Goal: Navigation & Orientation: Understand site structure

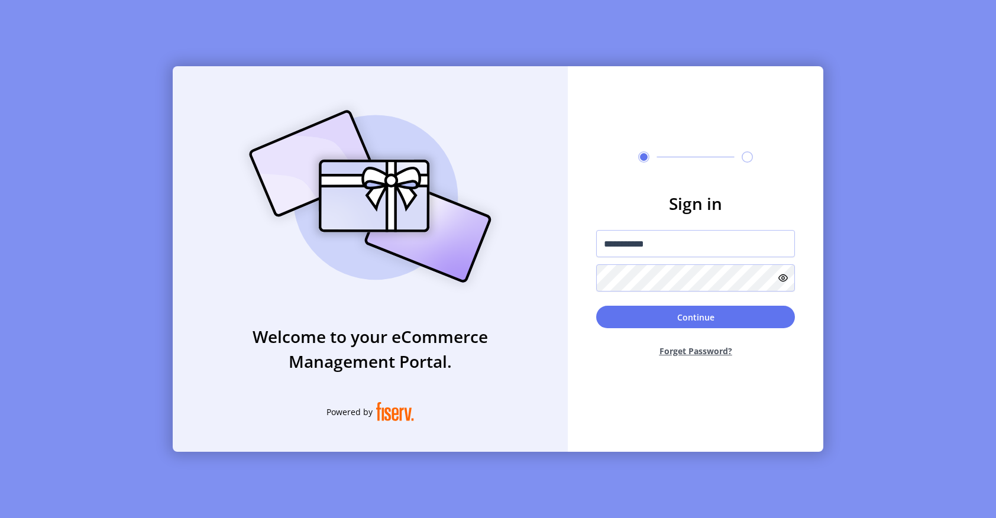
drag, startPoint x: 658, startPoint y: 242, endPoint x: 580, endPoint y: 241, distance: 78.7
click at [580, 241] on form "**********" at bounding box center [696, 279] width 256 height 176
click at [677, 244] on input "**********" at bounding box center [695, 243] width 199 height 27
drag, startPoint x: 677, startPoint y: 244, endPoint x: 561, endPoint y: 247, distance: 116.0
click at [561, 247] on div "**********" at bounding box center [498, 259] width 651 height 386
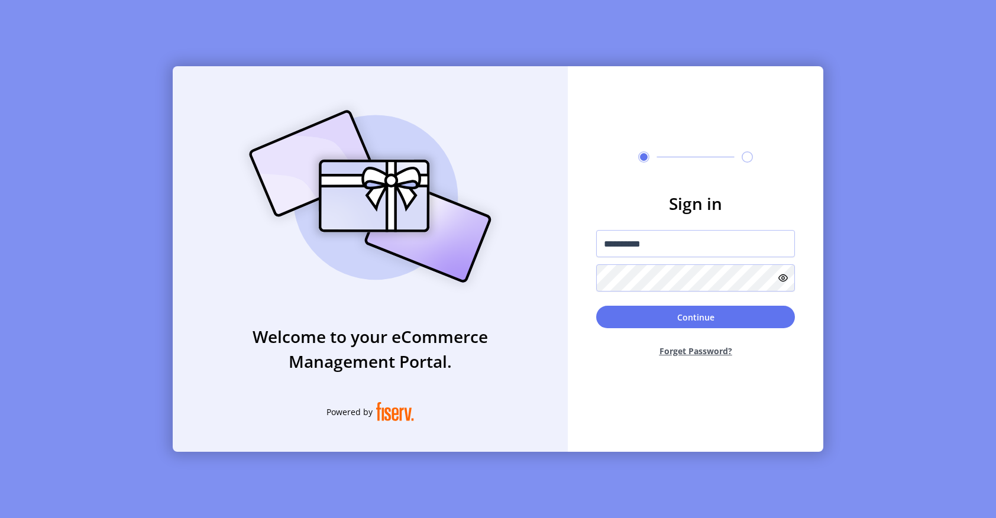
type input "**********"
click at [577, 274] on form "**********" at bounding box center [696, 279] width 256 height 176
click at [613, 313] on button "Continue" at bounding box center [695, 317] width 199 height 22
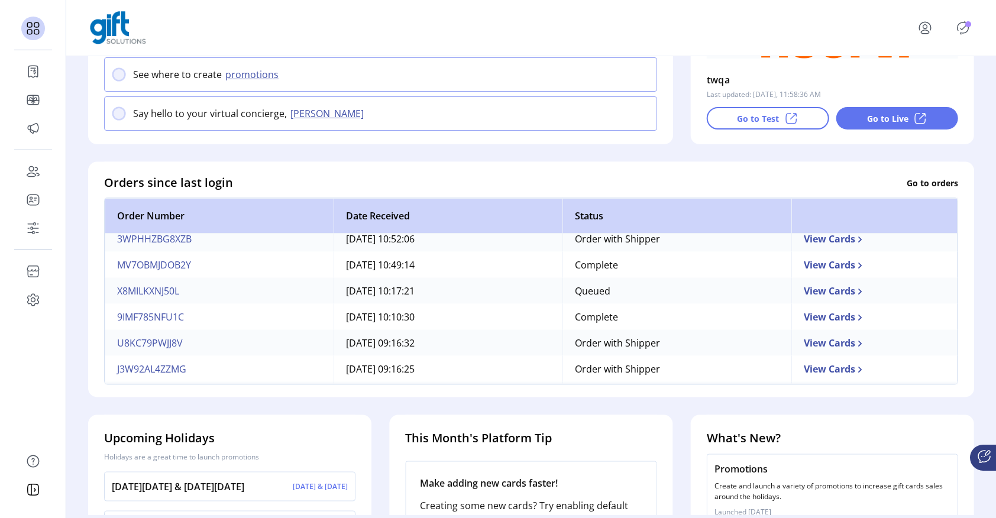
scroll to position [142, 0]
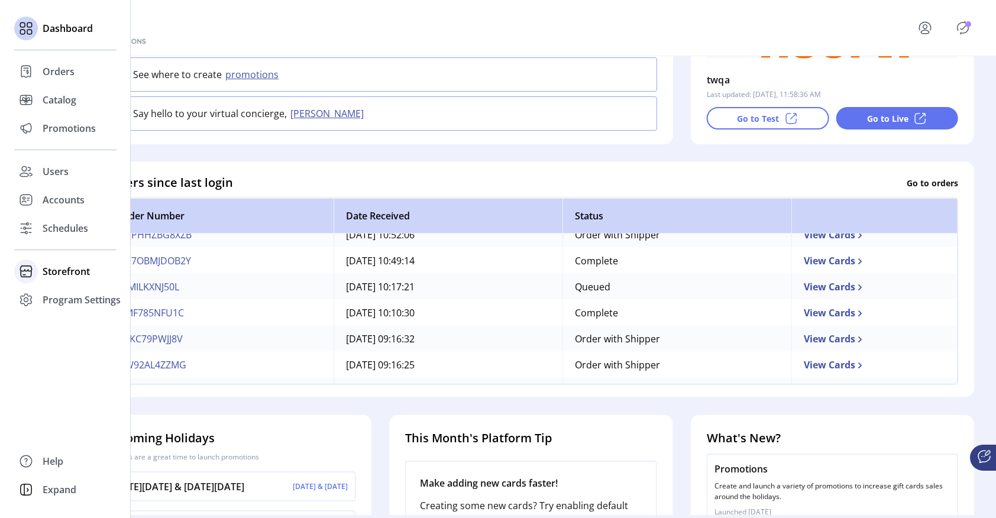
click at [57, 273] on span "Storefront" at bounding box center [66, 271] width 47 height 14
click at [58, 295] on span "Configuration" at bounding box center [74, 295] width 62 height 14
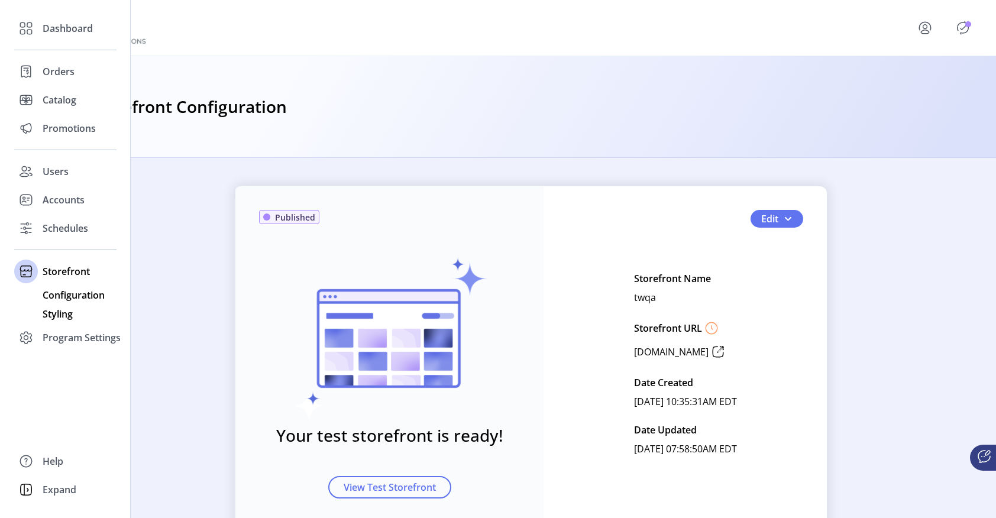
click at [56, 316] on span "Styling" at bounding box center [58, 314] width 30 height 14
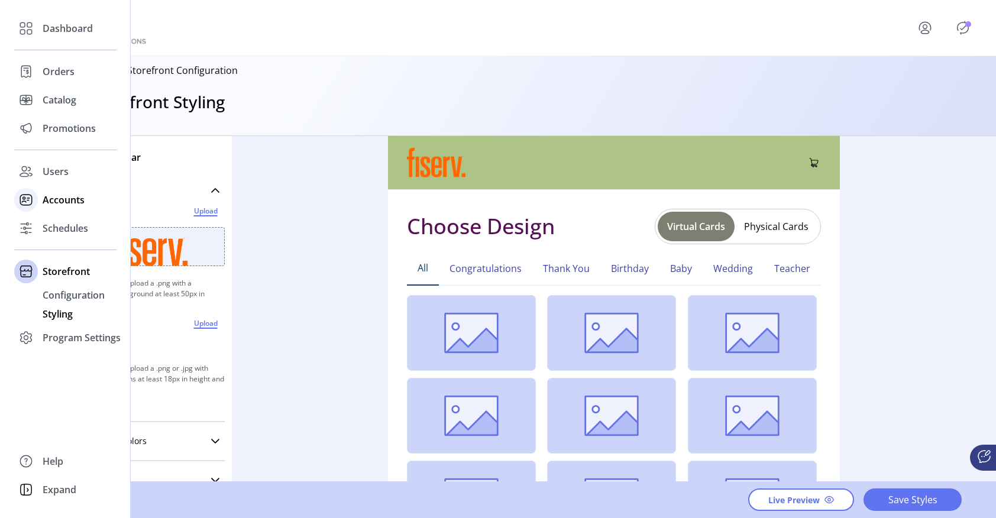
click at [66, 202] on span "Accounts" at bounding box center [64, 200] width 42 height 14
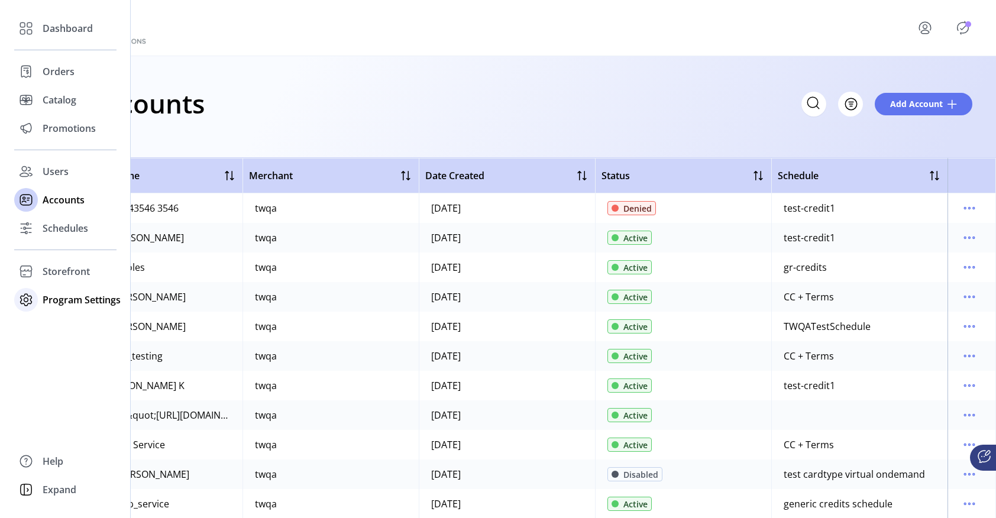
click at [69, 299] on span "Program Settings" at bounding box center [82, 300] width 78 height 14
click at [62, 322] on span "Templates" at bounding box center [66, 323] width 47 height 14
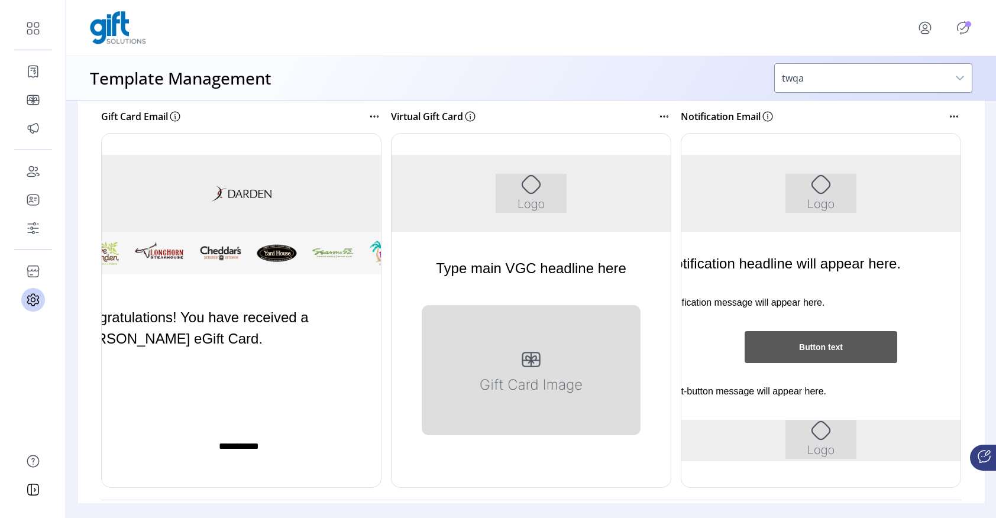
scroll to position [200, 0]
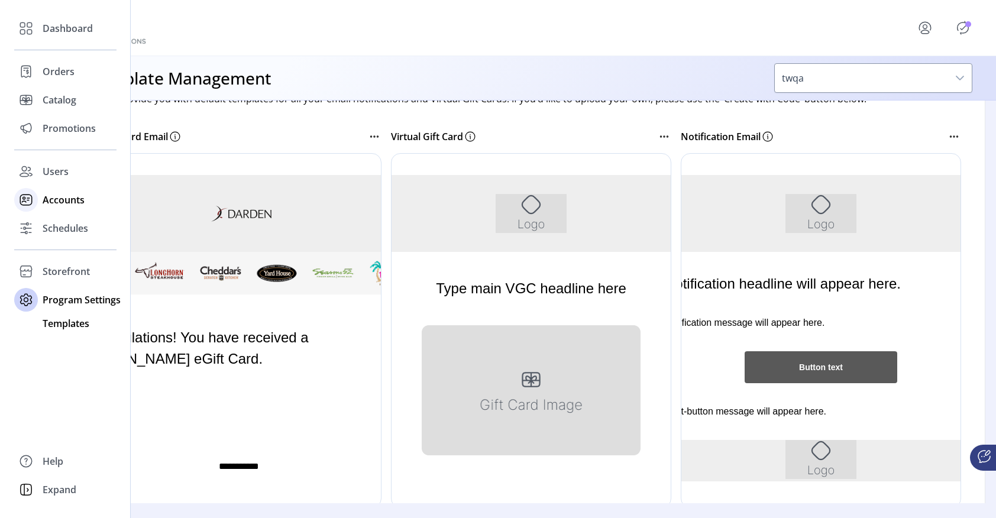
click at [56, 202] on span "Accounts" at bounding box center [64, 200] width 42 height 14
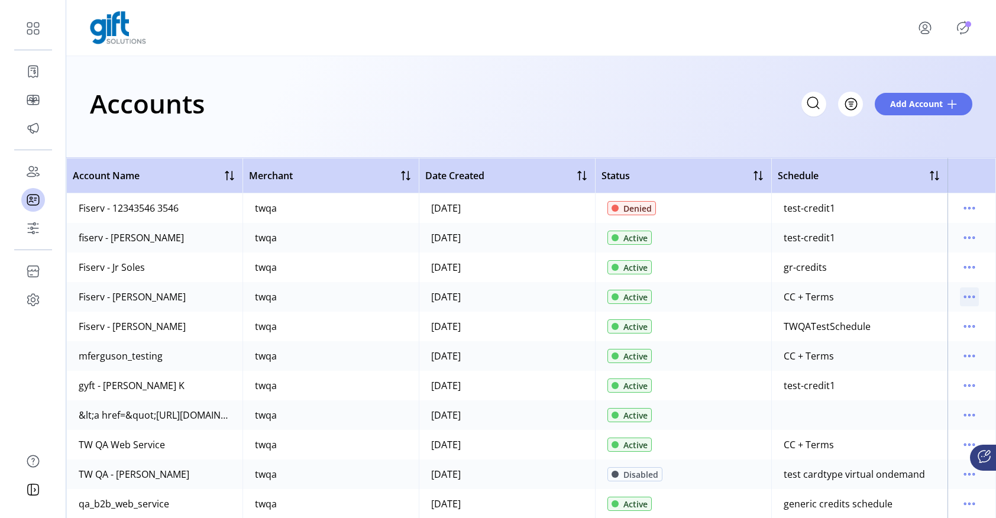
click at [966, 295] on icon "menu" at bounding box center [969, 296] width 19 height 19
click at [934, 334] on span "View Details" at bounding box center [914, 338] width 98 height 9
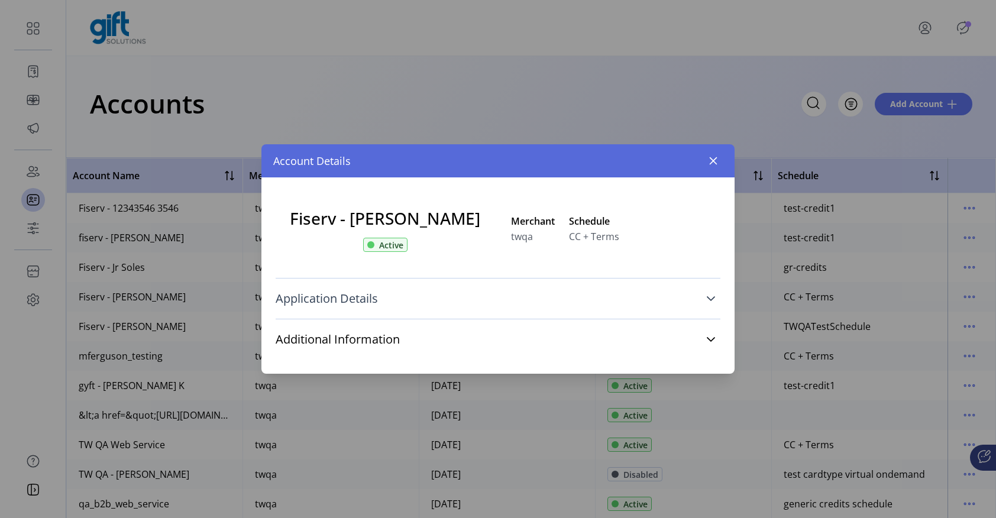
click at [713, 298] on icon at bounding box center [711, 298] width 8 height 5
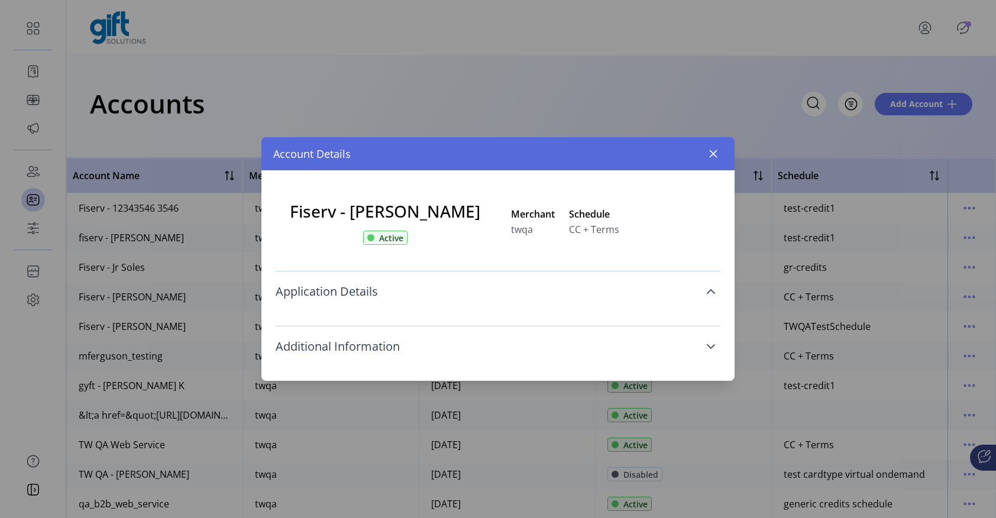
click at [710, 345] on icon at bounding box center [710, 346] width 9 height 9
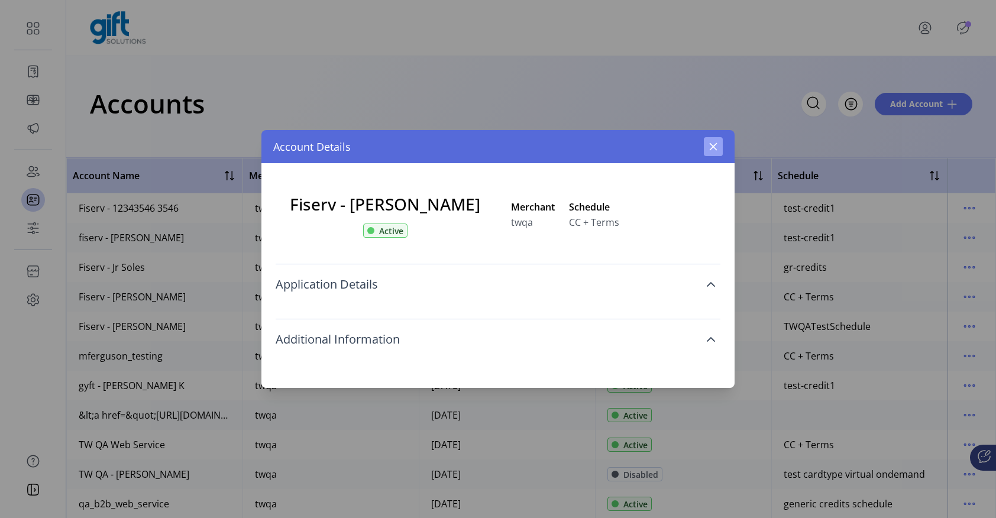
click at [713, 146] on icon "button" at bounding box center [714, 147] width 8 height 8
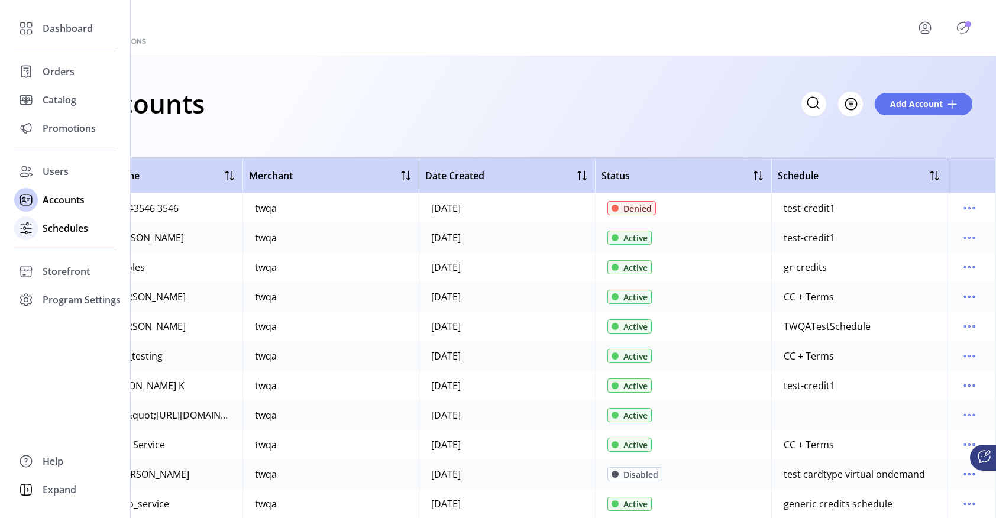
click at [59, 227] on span "Schedules" at bounding box center [66, 228] width 46 height 14
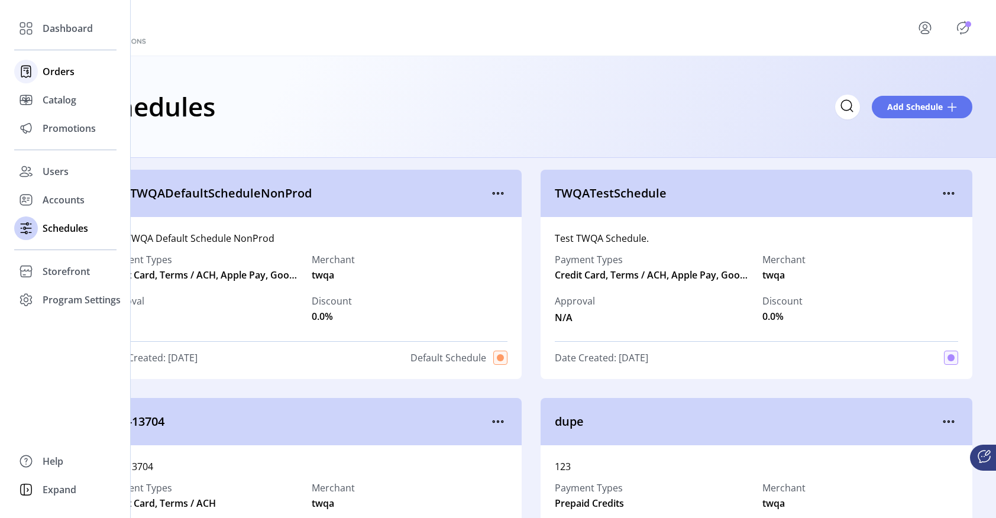
click at [57, 73] on span "Orders" at bounding box center [59, 71] width 32 height 14
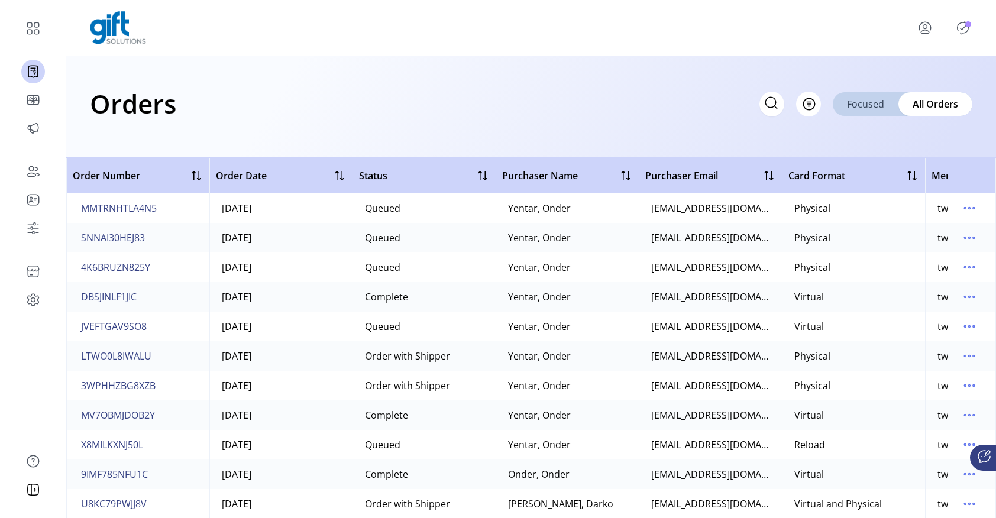
click at [872, 108] on span "Focused" at bounding box center [865, 104] width 37 height 14
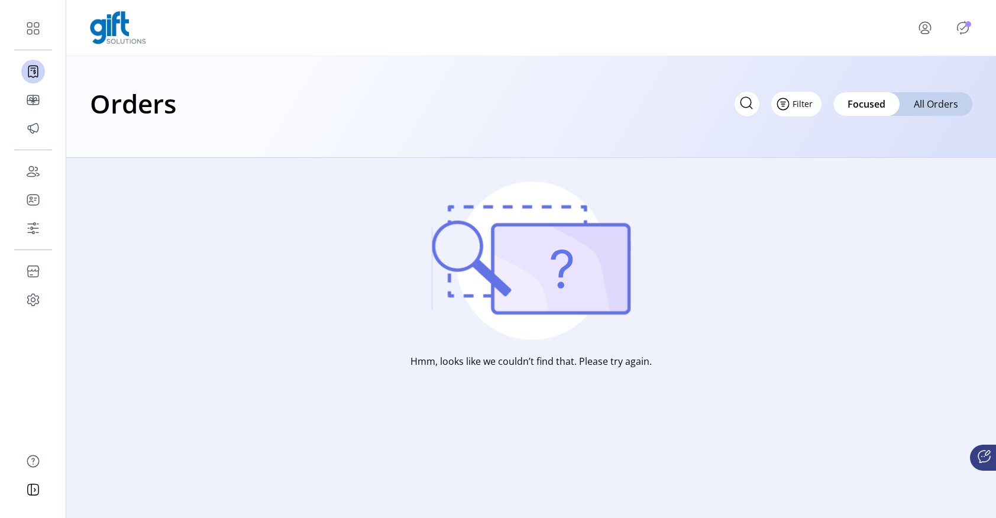
click at [793, 104] on button "Filter" at bounding box center [796, 104] width 50 height 25
click at [823, 128] on span "Merchant" at bounding box center [831, 129] width 98 height 9
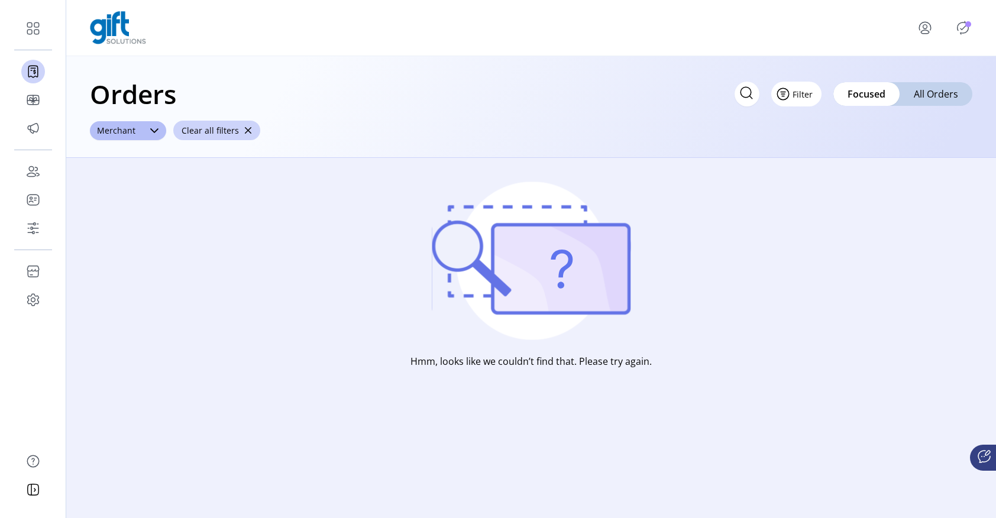
click at [792, 96] on icon "Filter Button" at bounding box center [783, 94] width 19 height 19
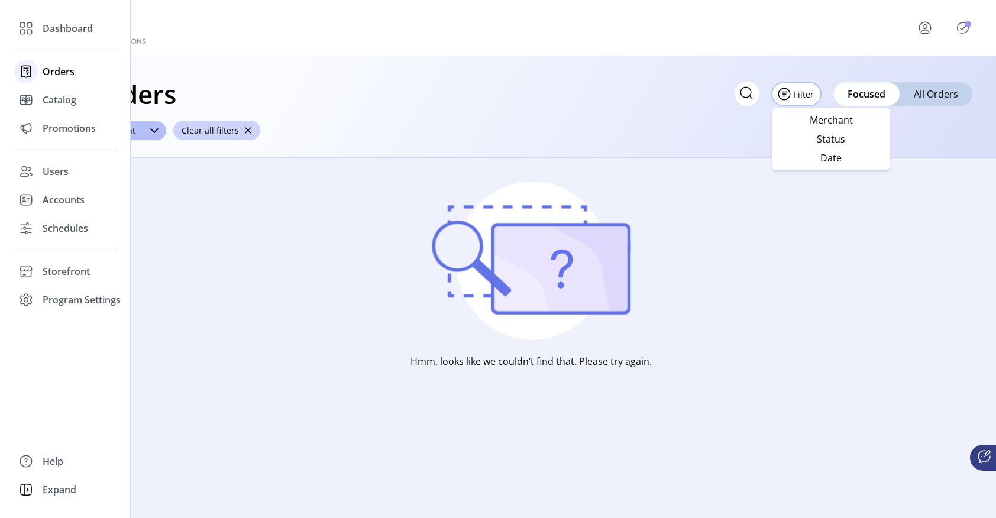
click at [56, 71] on span "Orders" at bounding box center [59, 71] width 32 height 14
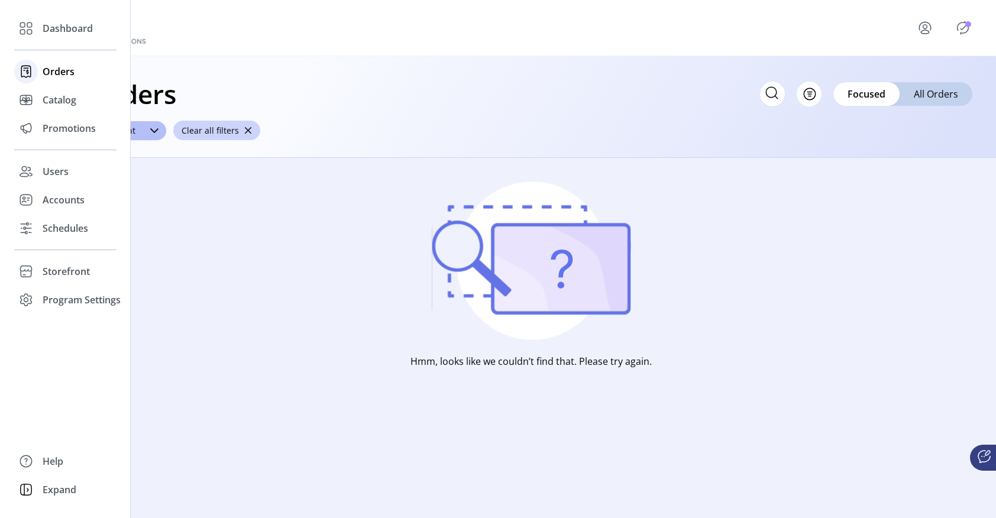
click at [56, 71] on span "Orders" at bounding box center [59, 71] width 32 height 14
click at [62, 70] on span "Orders" at bounding box center [59, 71] width 32 height 14
click at [62, 104] on span "Catalog" at bounding box center [60, 100] width 34 height 14
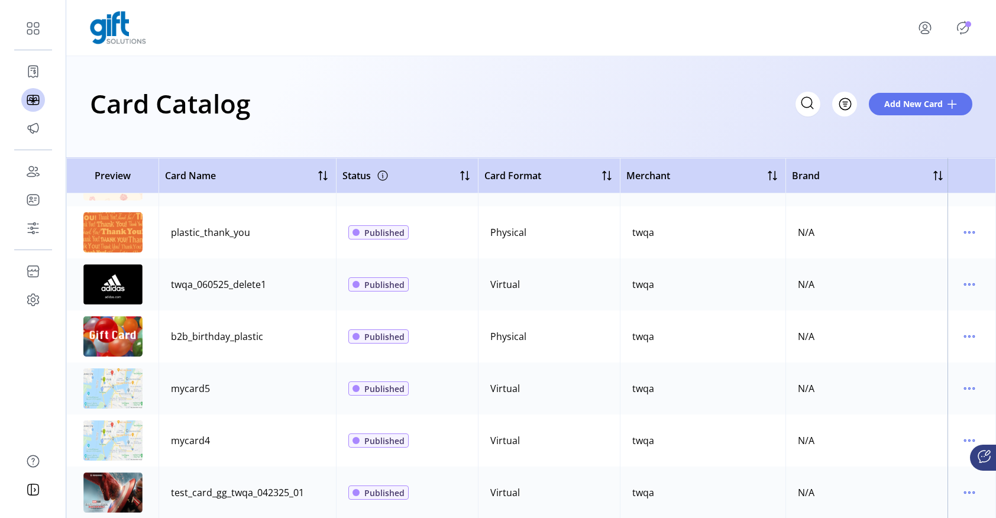
scroll to position [544, 0]
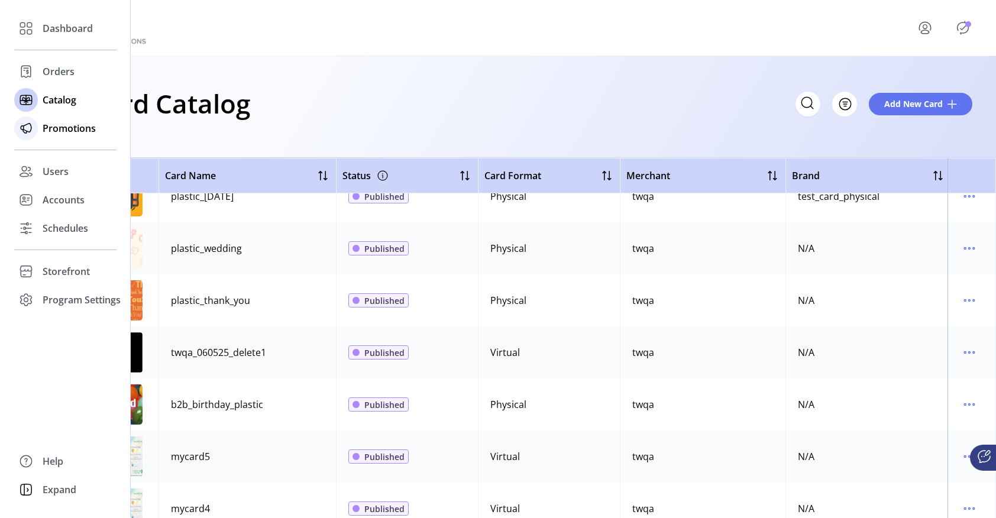
click at [59, 128] on span "Promotions" at bounding box center [69, 128] width 53 height 14
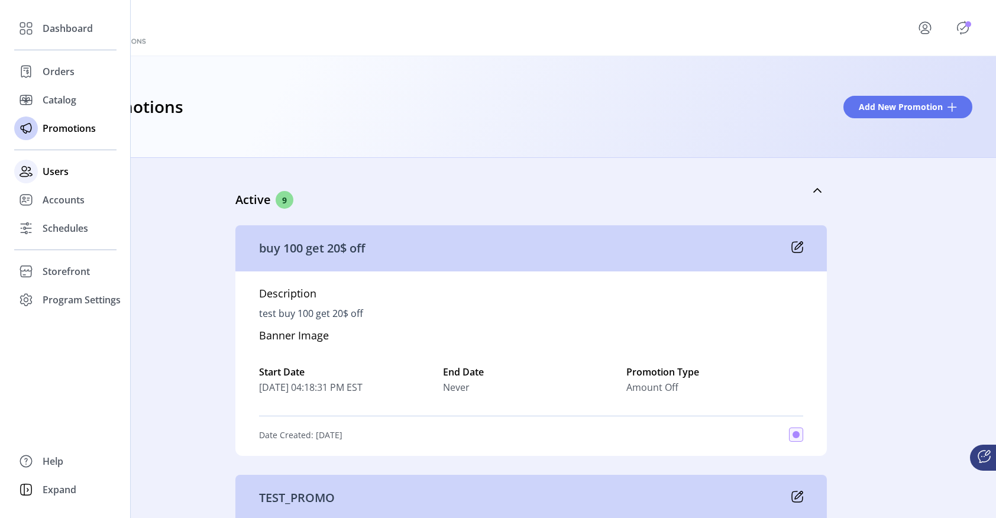
click at [56, 176] on span "Users" at bounding box center [56, 171] width 26 height 14
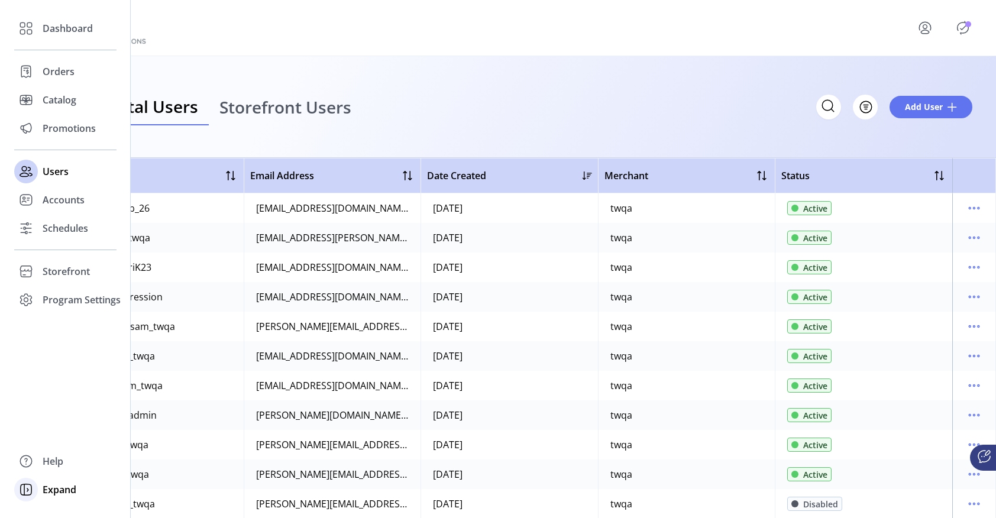
click at [50, 490] on span "Expand" at bounding box center [60, 490] width 34 height 14
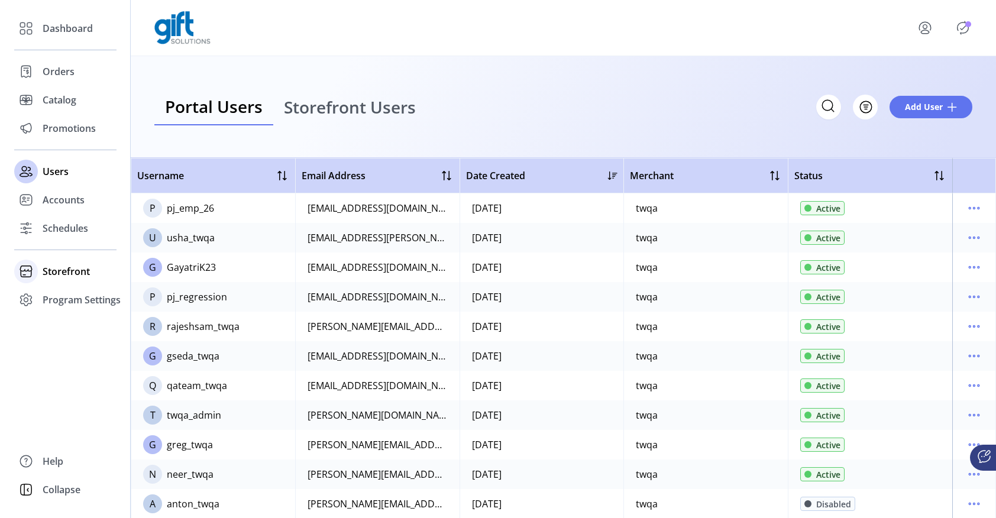
click at [53, 272] on span "Storefront" at bounding box center [66, 271] width 47 height 14
click at [56, 300] on span "Configuration" at bounding box center [74, 295] width 62 height 14
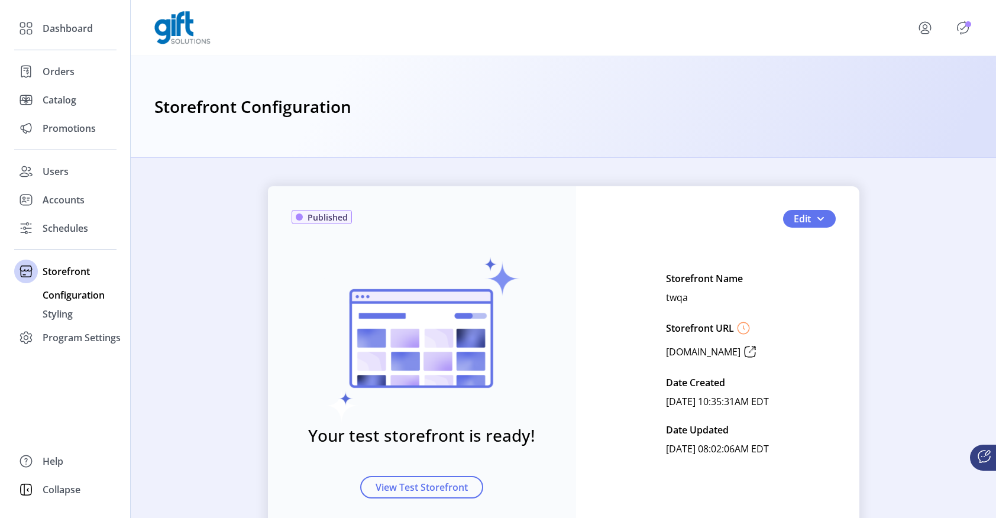
scroll to position [51, 0]
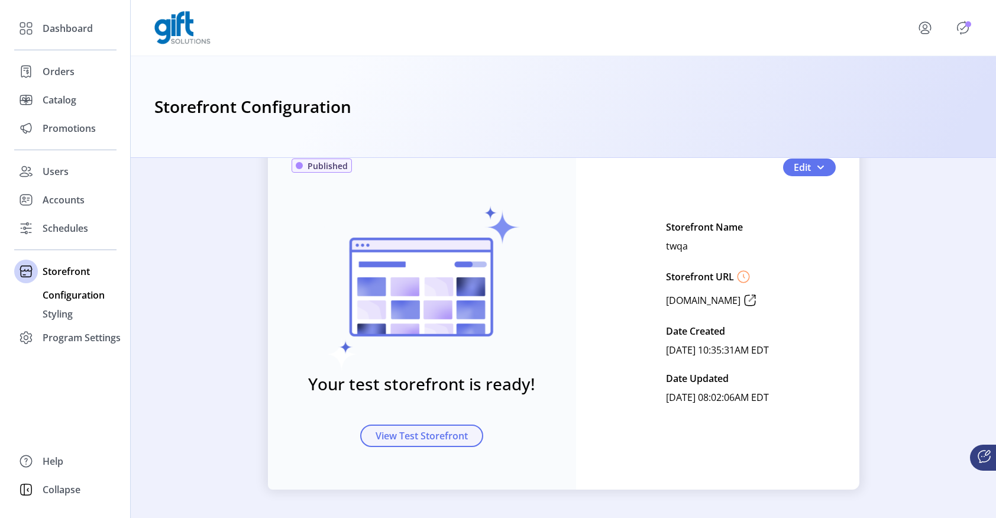
click at [418, 438] on span "View Test Storefront" at bounding box center [422, 436] width 92 height 14
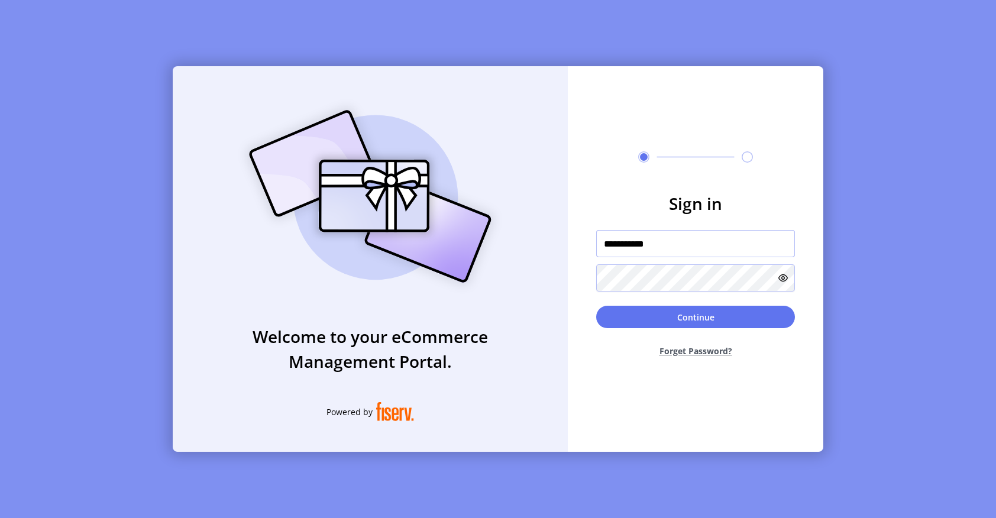
click at [676, 243] on input "**********" at bounding box center [695, 243] width 199 height 27
drag, startPoint x: 676, startPoint y: 243, endPoint x: 584, endPoint y: 243, distance: 92.3
click at [584, 243] on form "**********" at bounding box center [696, 279] width 256 height 176
paste input "text"
type input "**********"
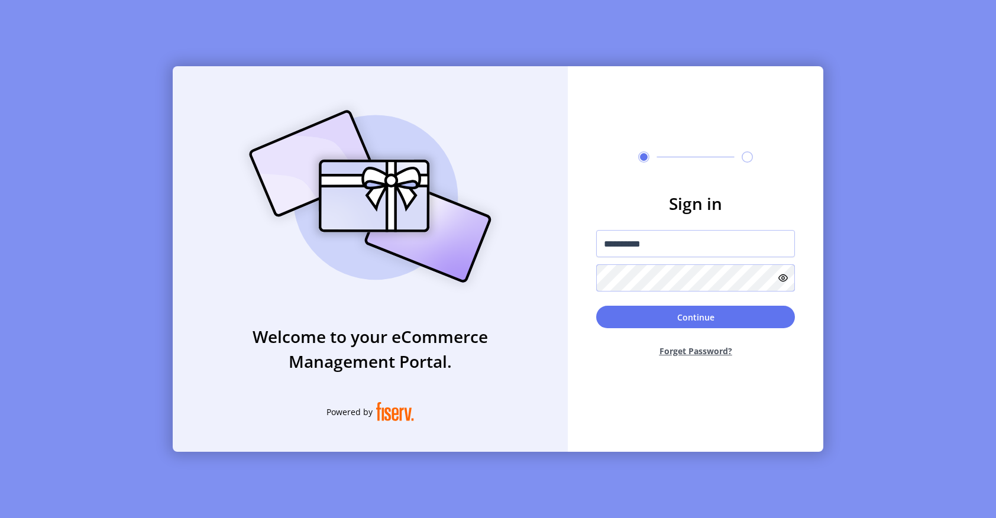
click at [555, 275] on div "**********" at bounding box center [498, 259] width 651 height 386
click at [581, 283] on form "**********" at bounding box center [696, 279] width 256 height 176
click at [612, 315] on button "Continue" at bounding box center [695, 317] width 199 height 22
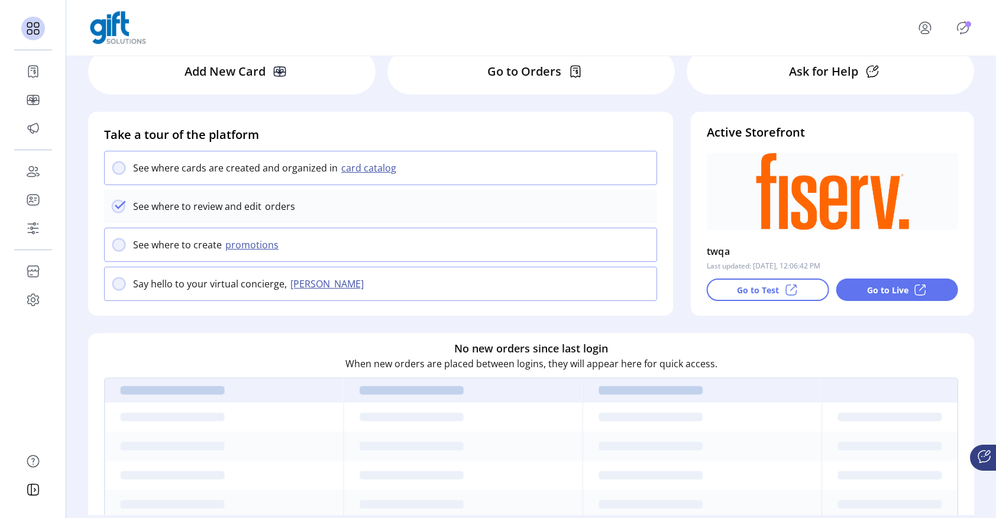
scroll to position [67, 0]
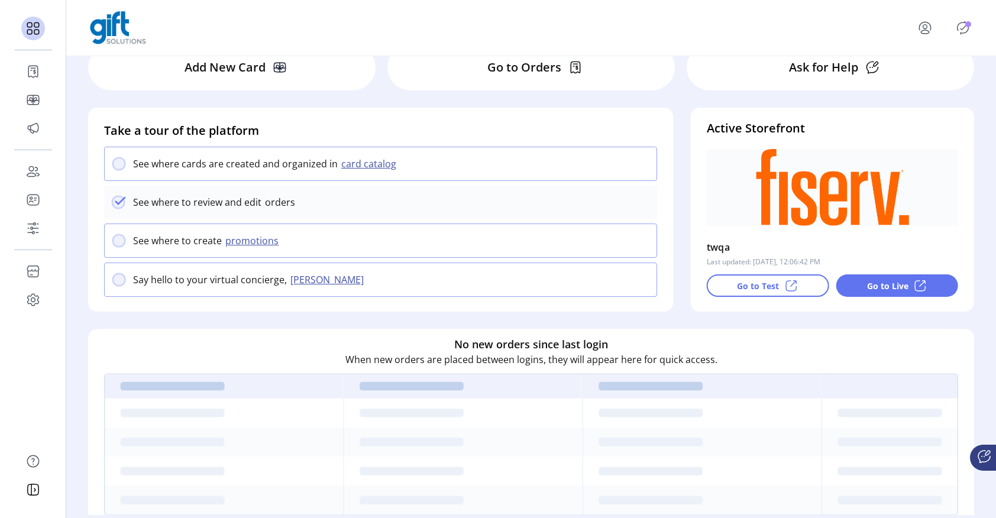
click at [722, 289] on div "Go to Test" at bounding box center [768, 285] width 122 height 22
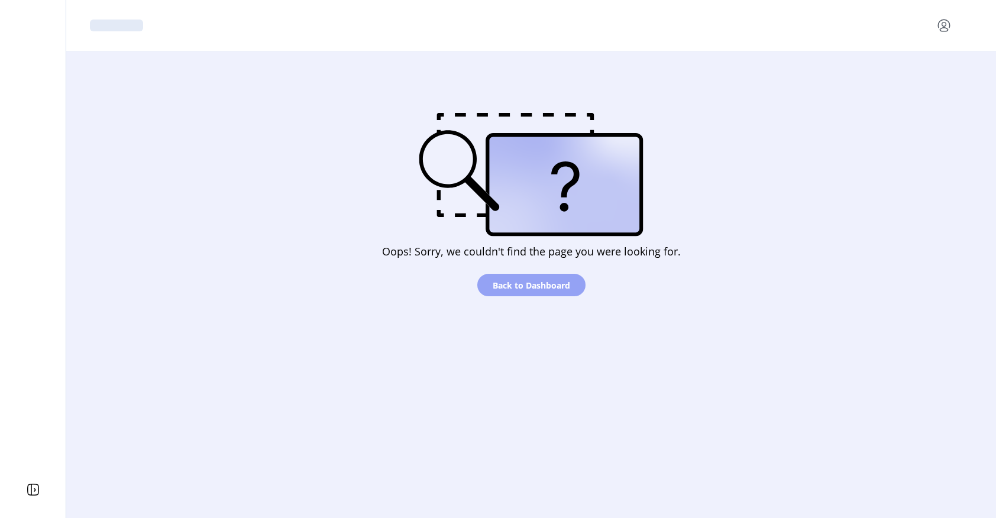
click at [516, 286] on span "Back to Dashboard" at bounding box center [531, 285] width 77 height 12
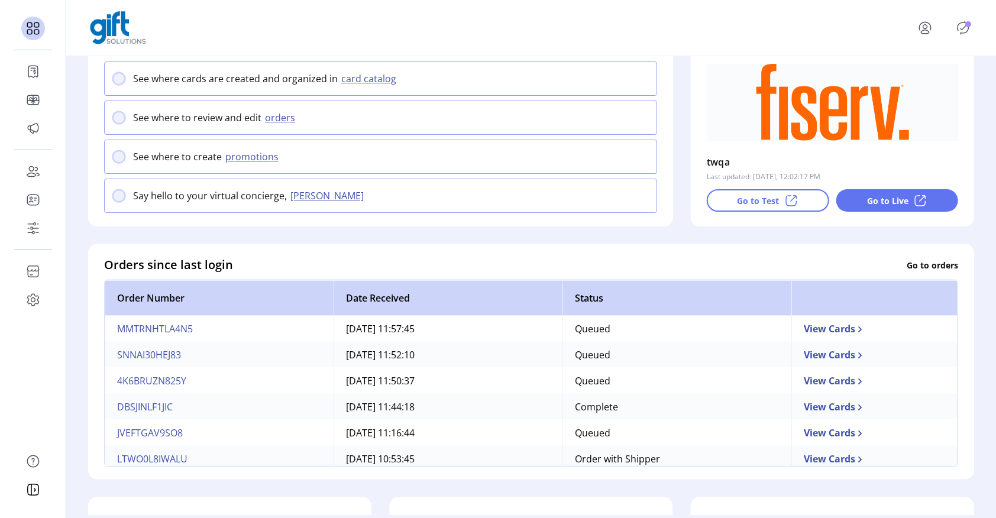
click at [282, 115] on button "orders" at bounding box center [281, 118] width 41 height 14
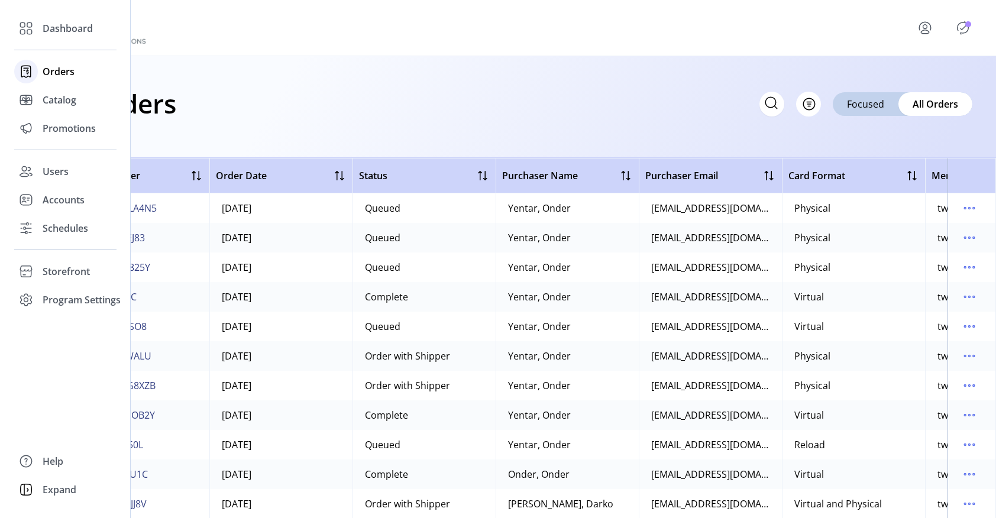
click at [53, 74] on span "Orders" at bounding box center [59, 71] width 32 height 14
click at [52, 73] on span "Orders" at bounding box center [59, 71] width 32 height 14
click at [52, 100] on span "Catalog" at bounding box center [60, 100] width 34 height 14
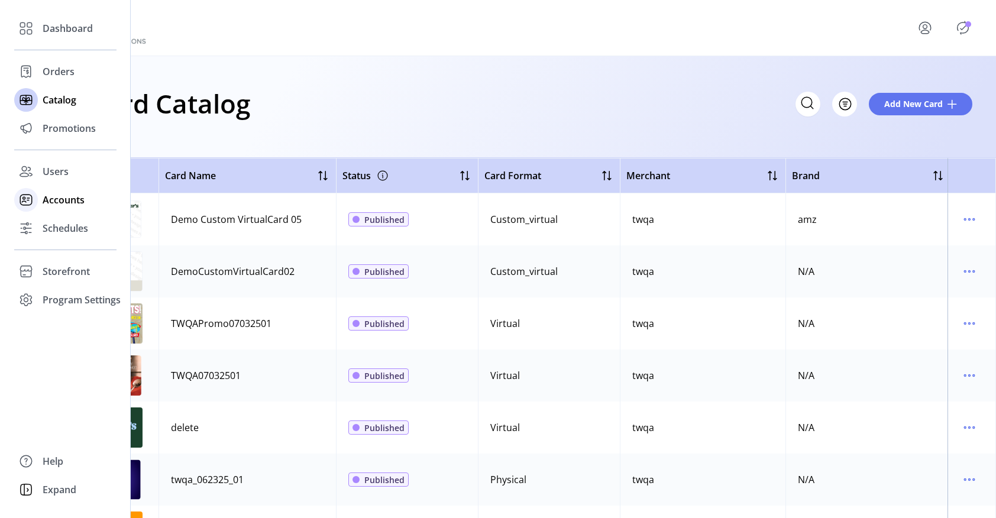
click at [52, 197] on span "Accounts" at bounding box center [64, 200] width 42 height 14
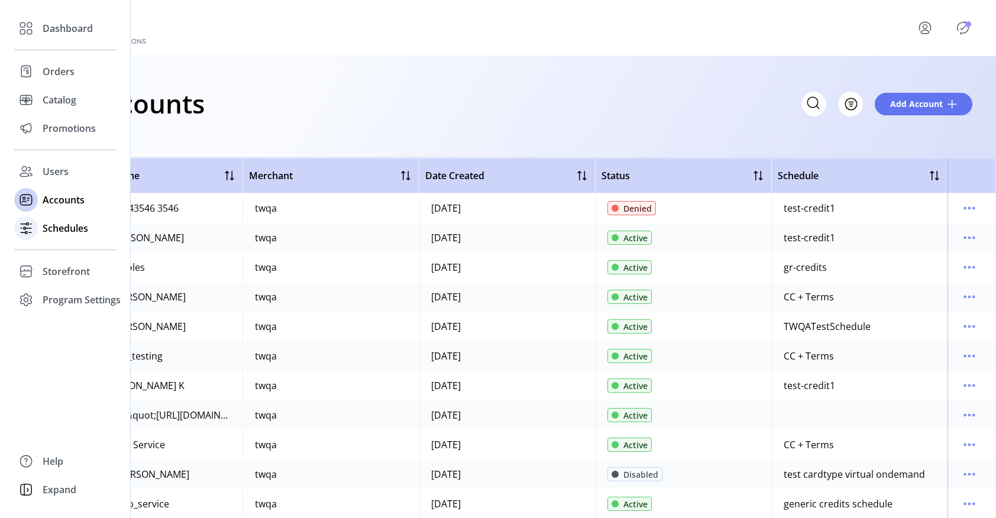
click at [56, 228] on span "Schedules" at bounding box center [66, 228] width 46 height 14
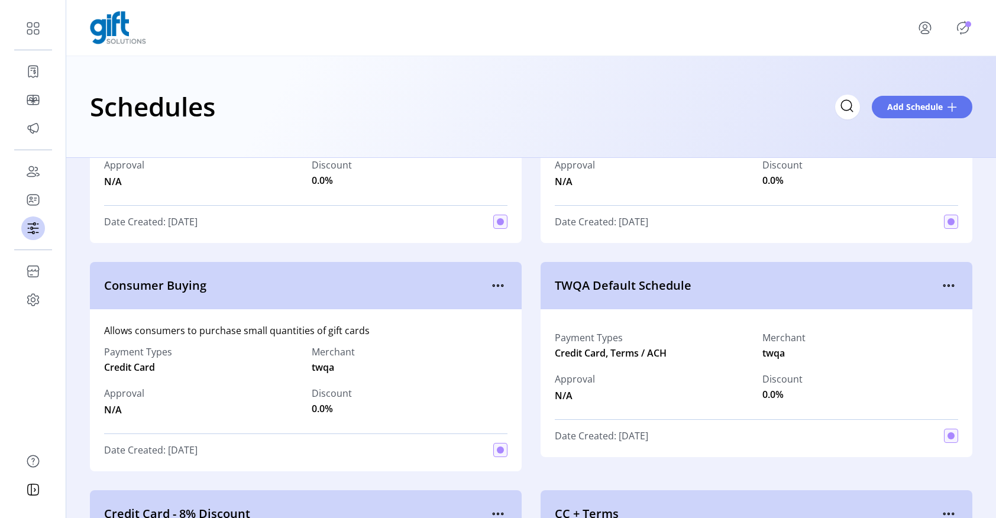
scroll to position [1039, 0]
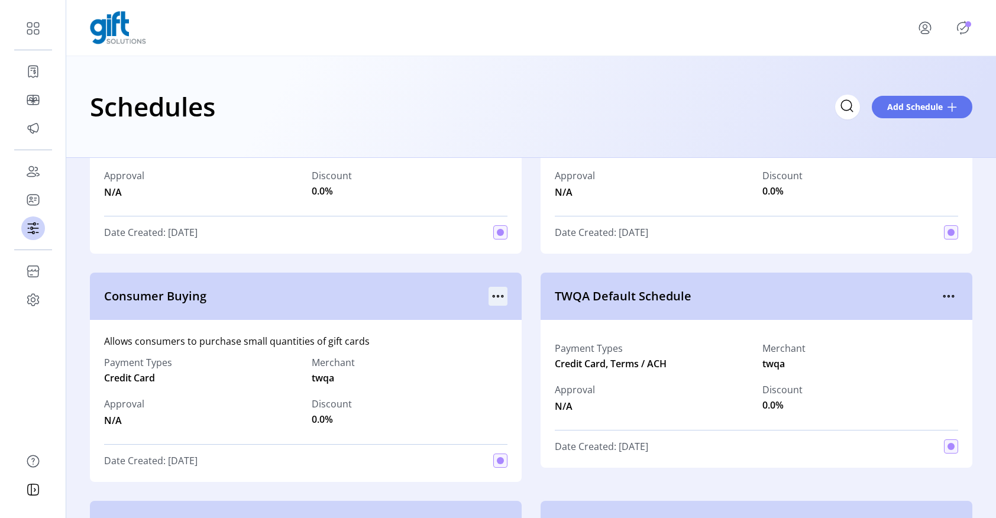
click at [497, 298] on icon "menu" at bounding box center [498, 296] width 19 height 19
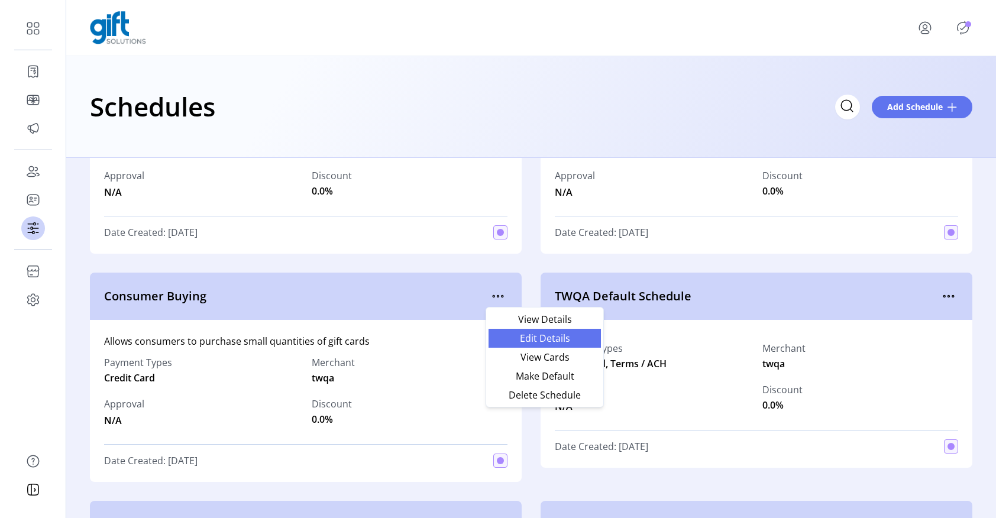
click at [523, 338] on span "Edit Details" at bounding box center [545, 338] width 98 height 9
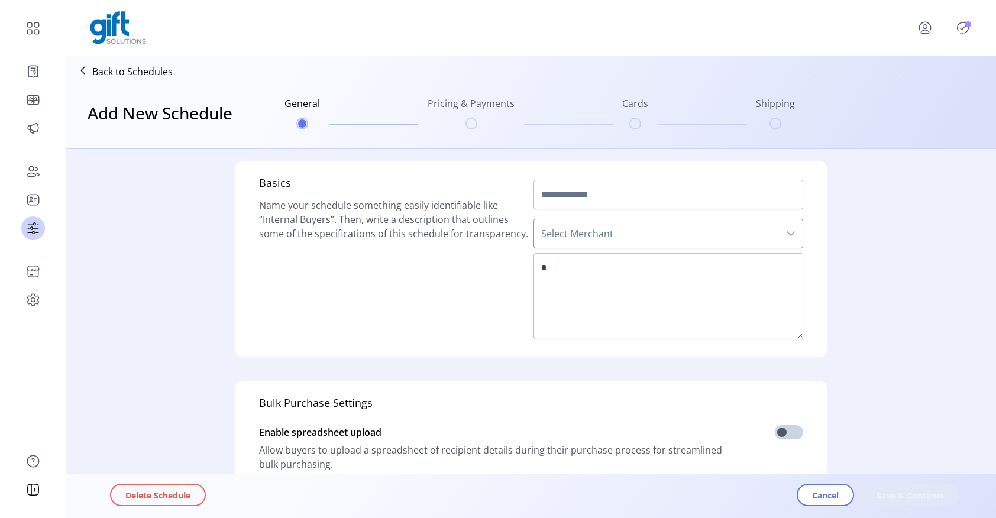
type input "**********"
type textarea "**********"
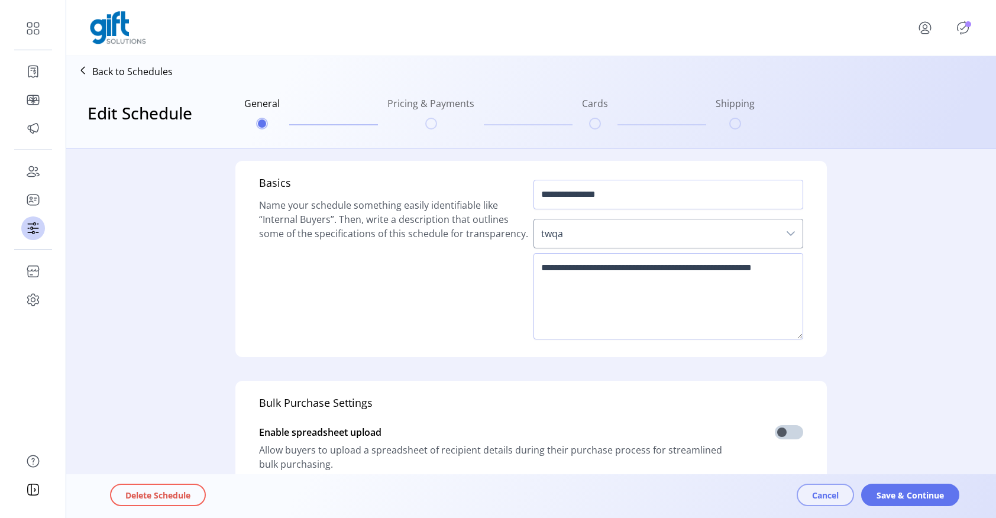
click at [817, 492] on span "Cancel" at bounding box center [825, 495] width 27 height 12
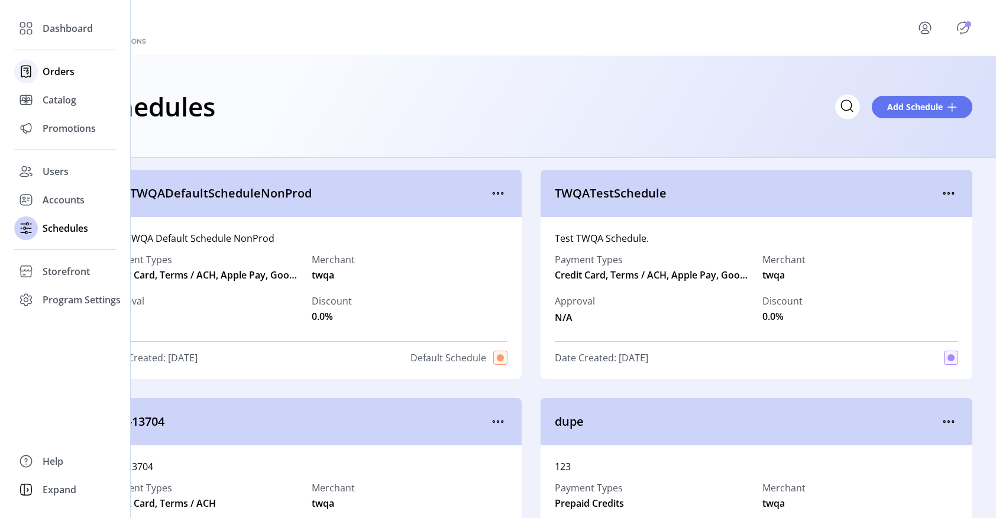
click at [60, 72] on span "Orders" at bounding box center [59, 71] width 32 height 14
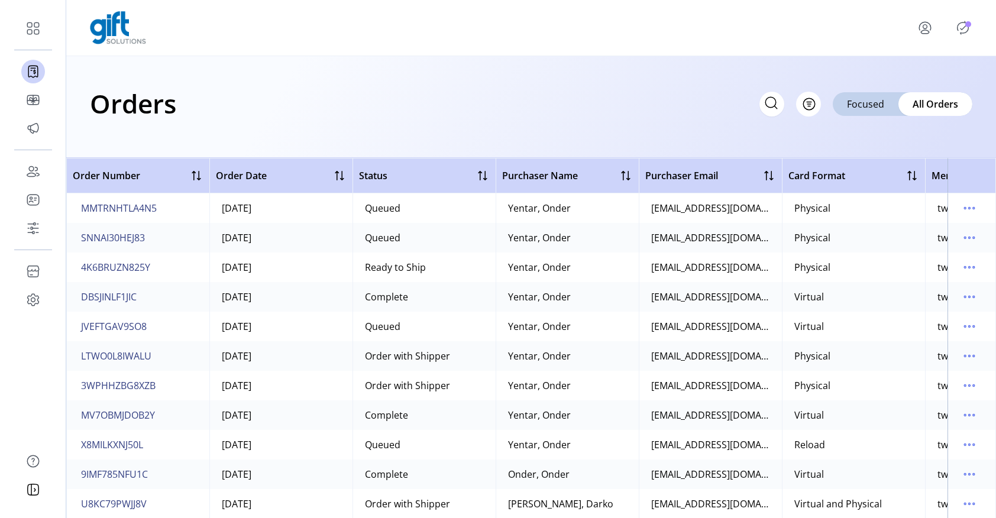
click at [922, 33] on icon "menu" at bounding box center [925, 27] width 19 height 19
click at [965, 31] on icon "Publisher Panel" at bounding box center [962, 27] width 19 height 19
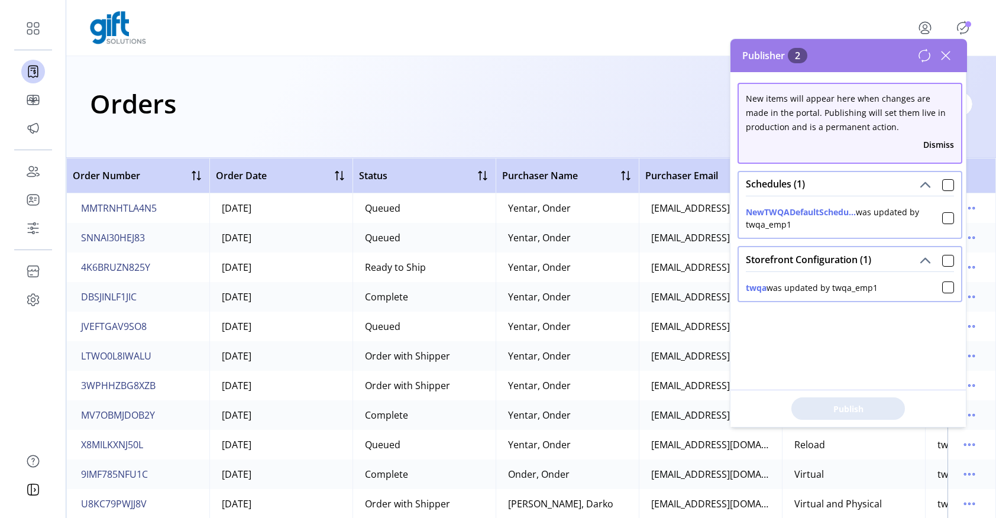
click at [944, 54] on icon at bounding box center [945, 55] width 19 height 19
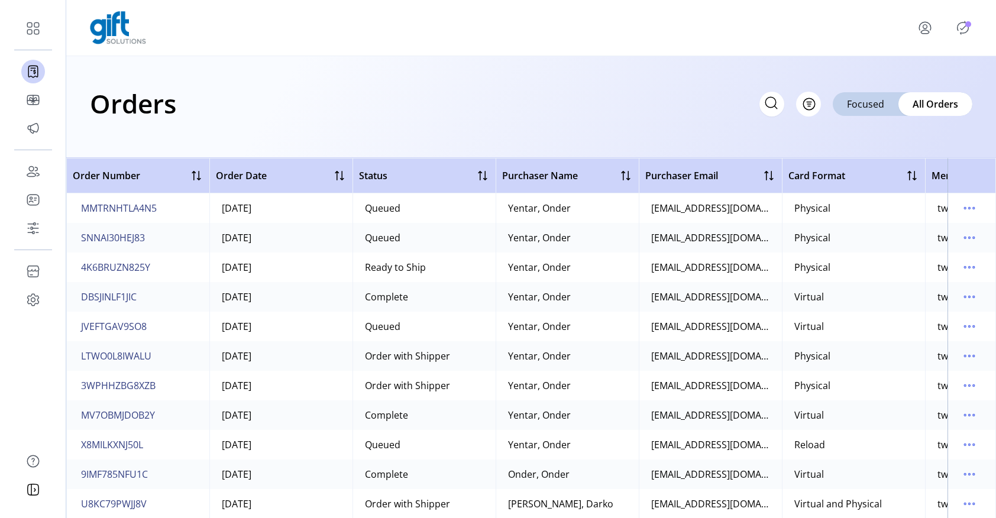
click at [924, 30] on icon "menu" at bounding box center [925, 32] width 8 height 4
click at [907, 79] on span "Sign Out" at bounding box center [901, 79] width 89 height 9
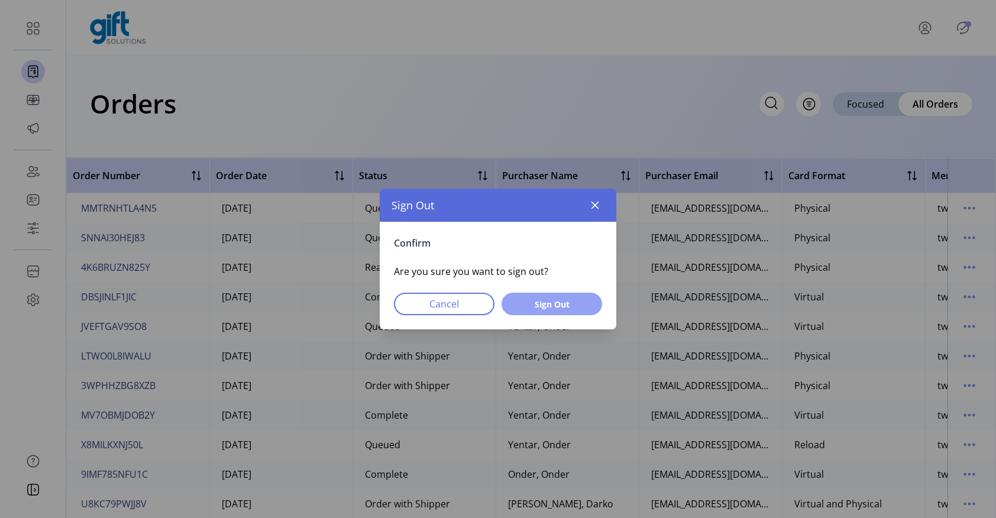
click at [557, 305] on span "Sign Out" at bounding box center [552, 304] width 70 height 12
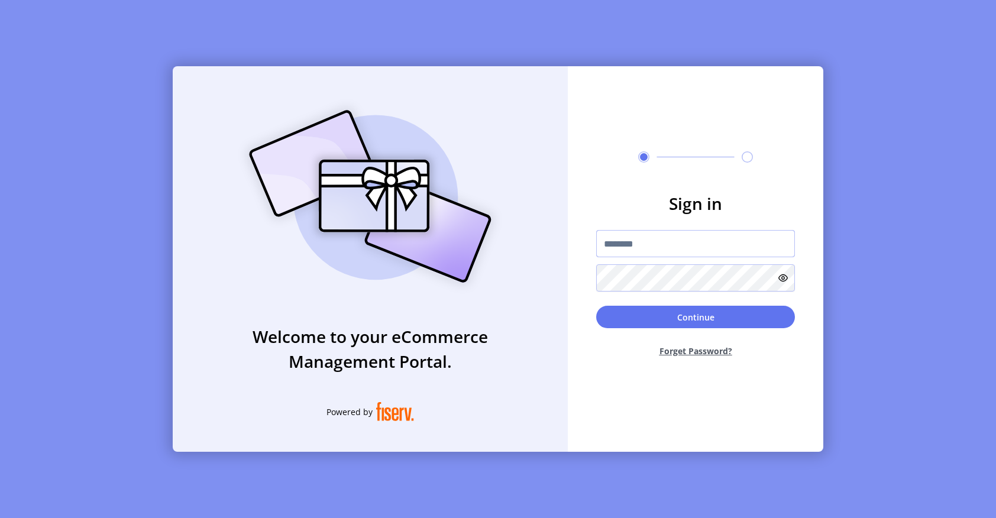
type input "**********"
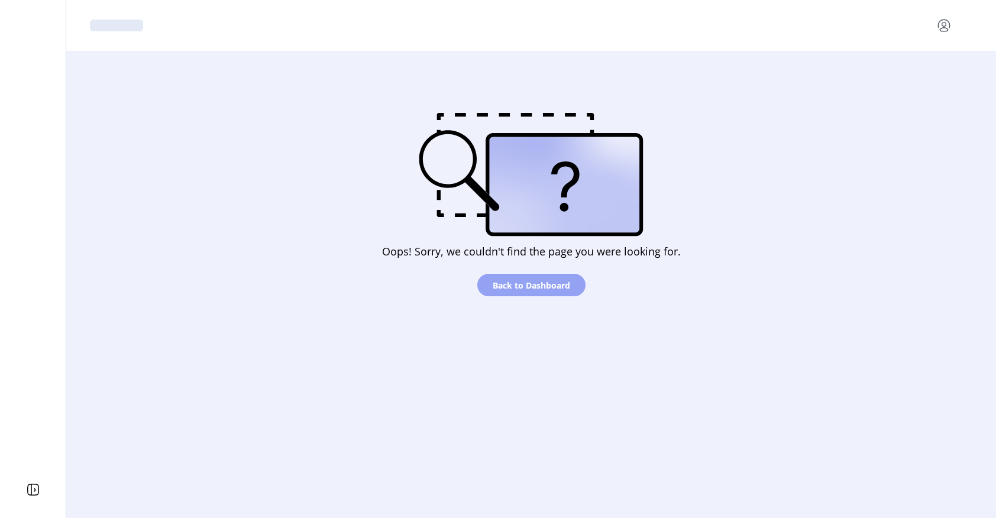
click at [529, 285] on span "Back to Dashboard" at bounding box center [531, 285] width 77 height 12
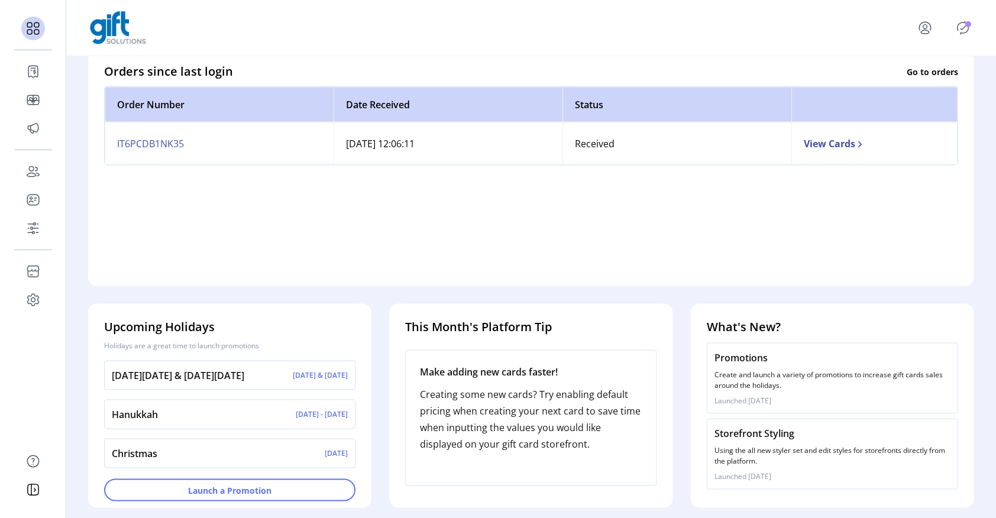
scroll to position [349, 0]
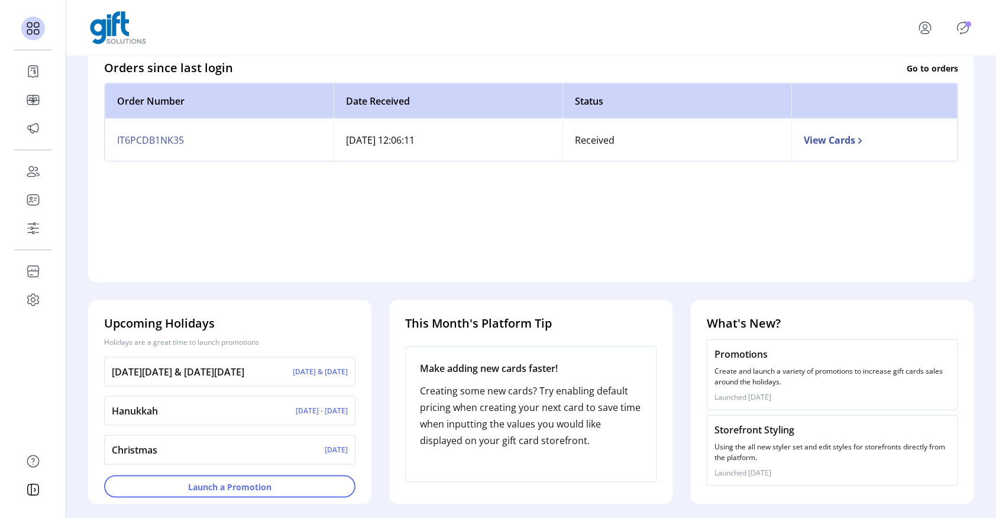
click at [745, 434] on p "Storefront Styling" at bounding box center [833, 430] width 236 height 14
click at [754, 435] on p "Storefront Styling" at bounding box center [833, 430] width 236 height 14
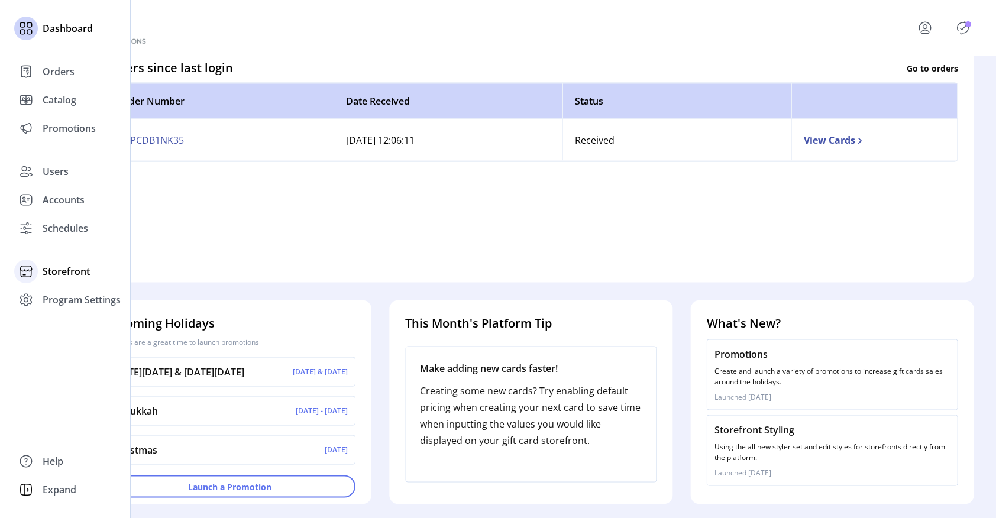
click at [54, 270] on span "Storefront" at bounding box center [66, 271] width 47 height 14
click at [60, 298] on span "Configuration" at bounding box center [74, 295] width 62 height 14
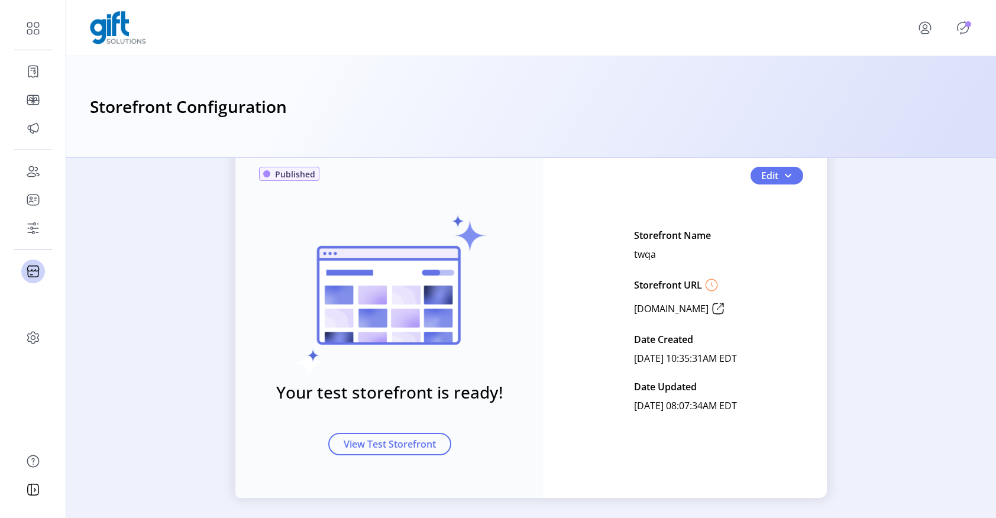
scroll to position [51, 0]
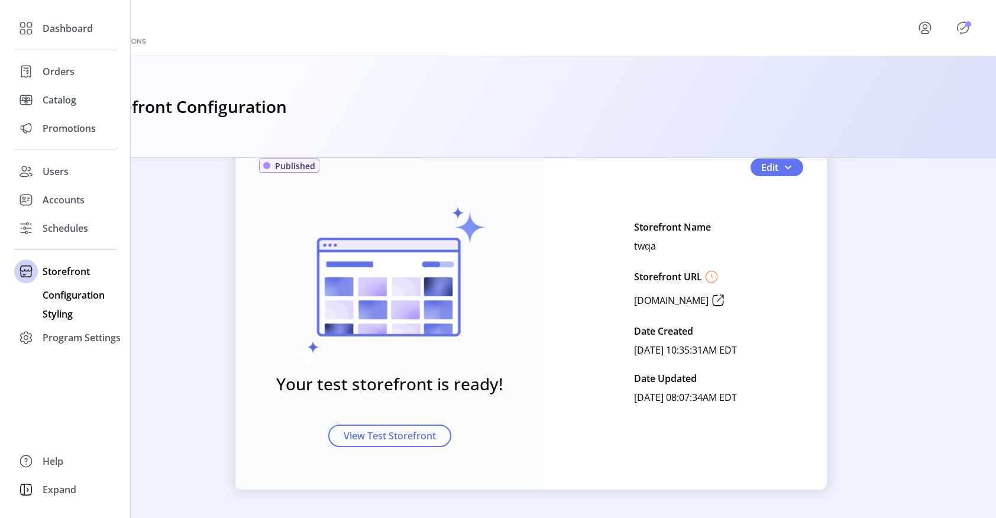
click at [55, 313] on span "Styling" at bounding box center [58, 314] width 30 height 14
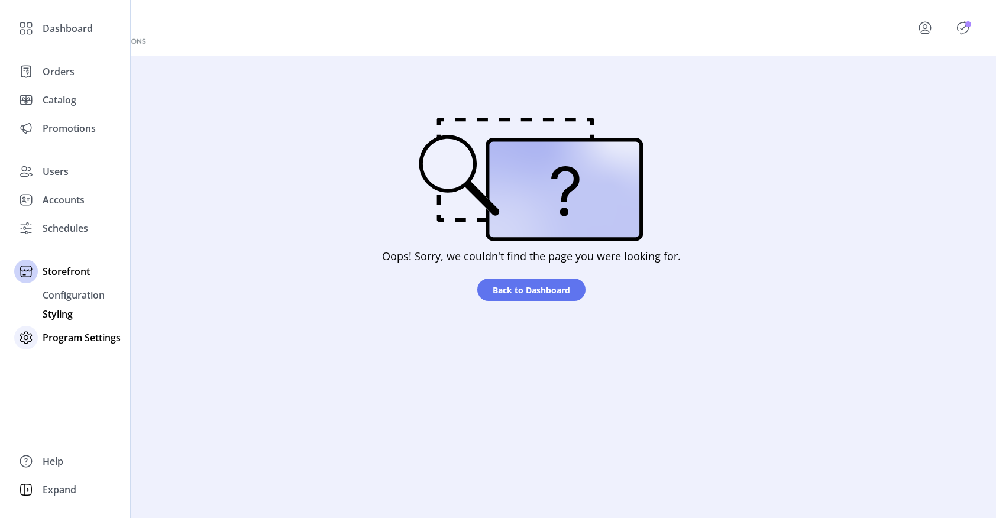
click at [58, 339] on span "Program Settings" at bounding box center [82, 338] width 78 height 14
click at [59, 325] on span "Templates" at bounding box center [66, 323] width 47 height 14
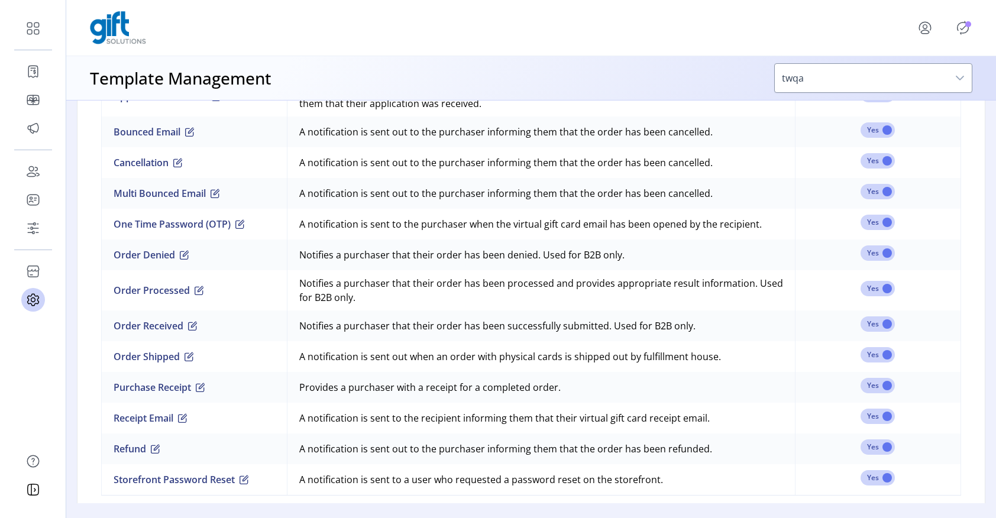
scroll to position [943, 0]
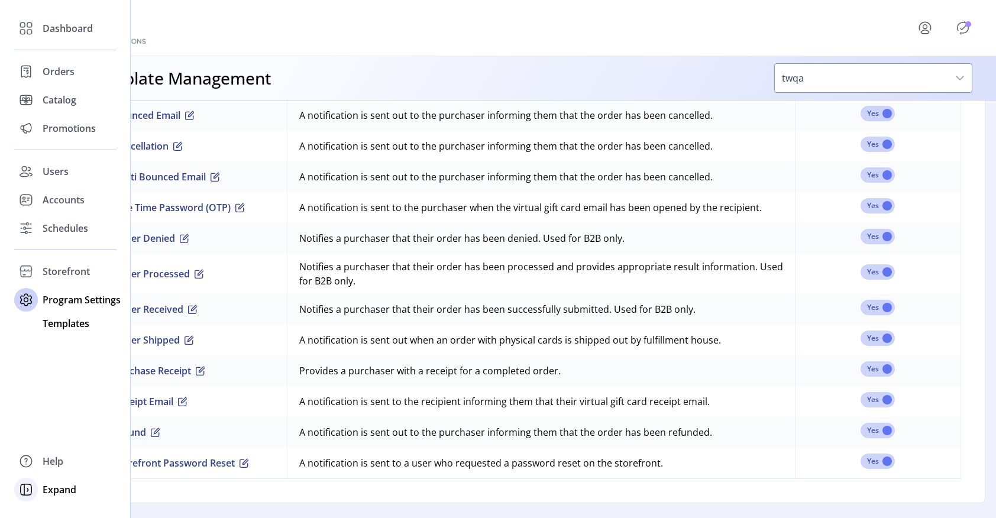
click at [56, 494] on span "Expand" at bounding box center [60, 490] width 34 height 14
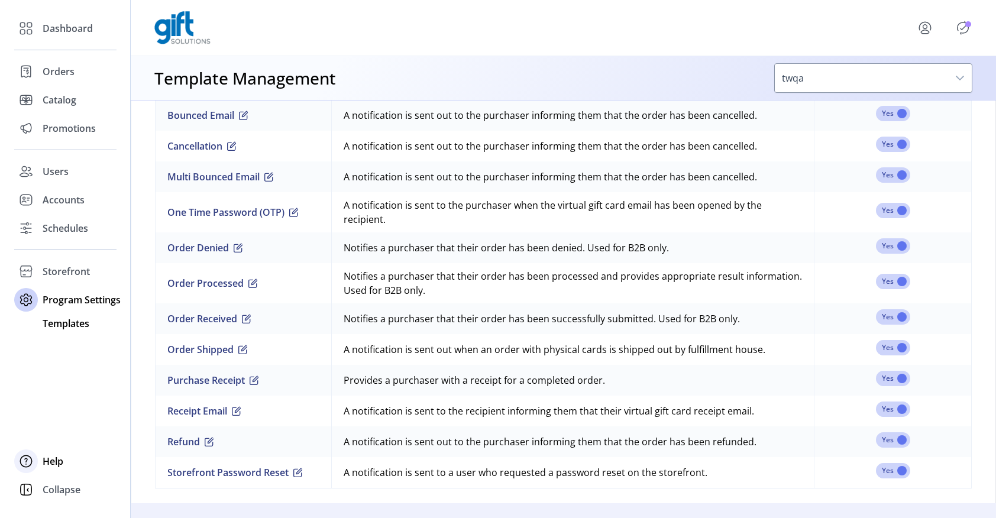
click at [57, 465] on span "Help" at bounding box center [53, 461] width 21 height 14
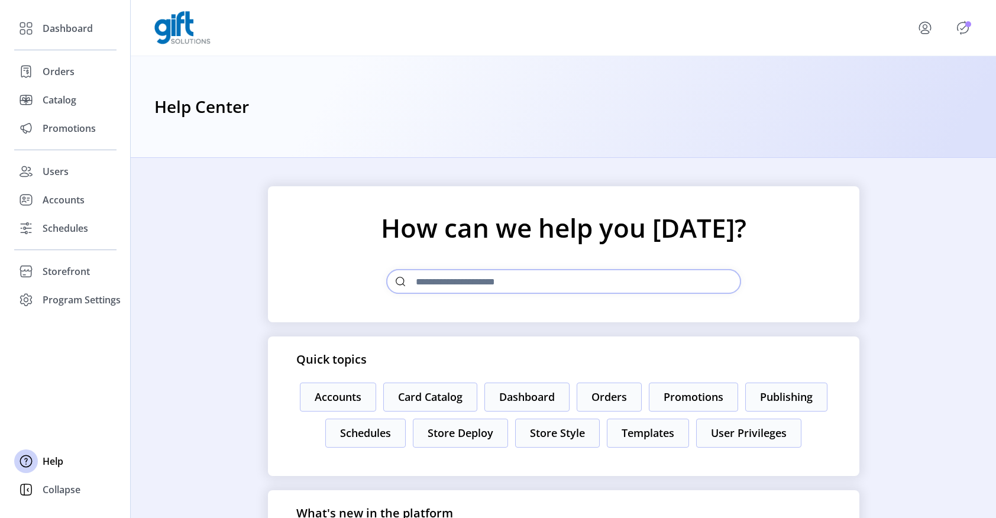
click at [534, 280] on input "text" at bounding box center [563, 281] width 355 height 25
type input "*"
type input "******"
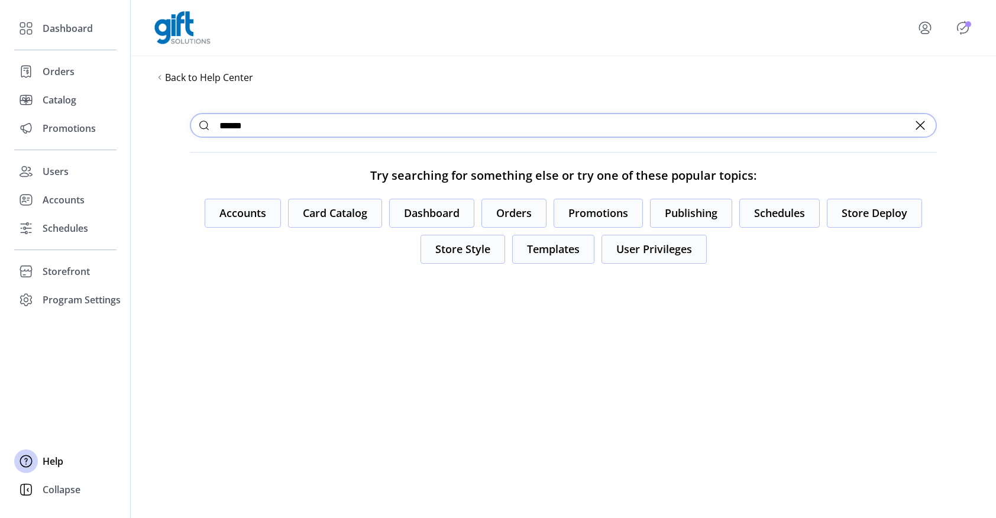
drag, startPoint x: 262, startPoint y: 125, endPoint x: 202, endPoint y: 124, distance: 59.7
click at [202, 124] on div "******" at bounding box center [563, 125] width 747 height 25
type input "*****"
click at [65, 102] on span "Catalog" at bounding box center [60, 100] width 34 height 14
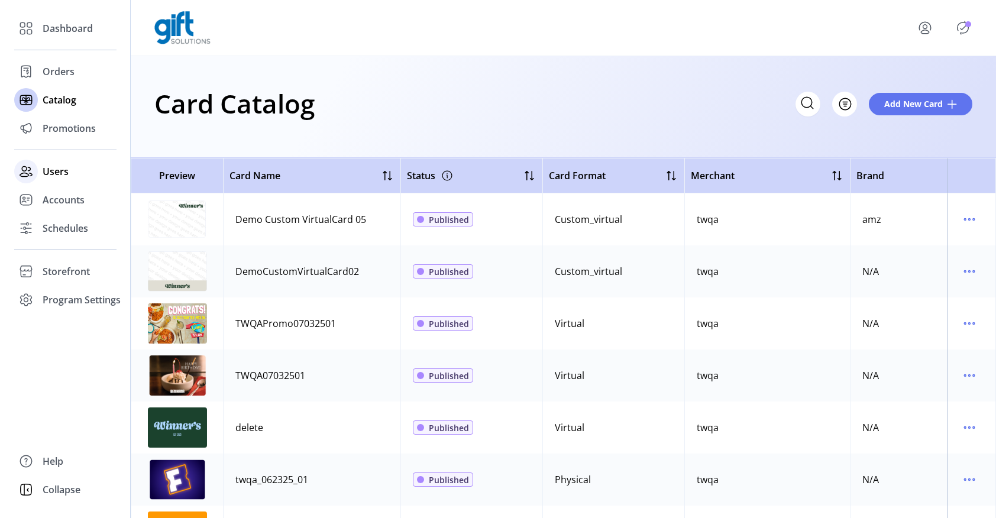
click at [51, 171] on span "Users" at bounding box center [56, 171] width 26 height 14
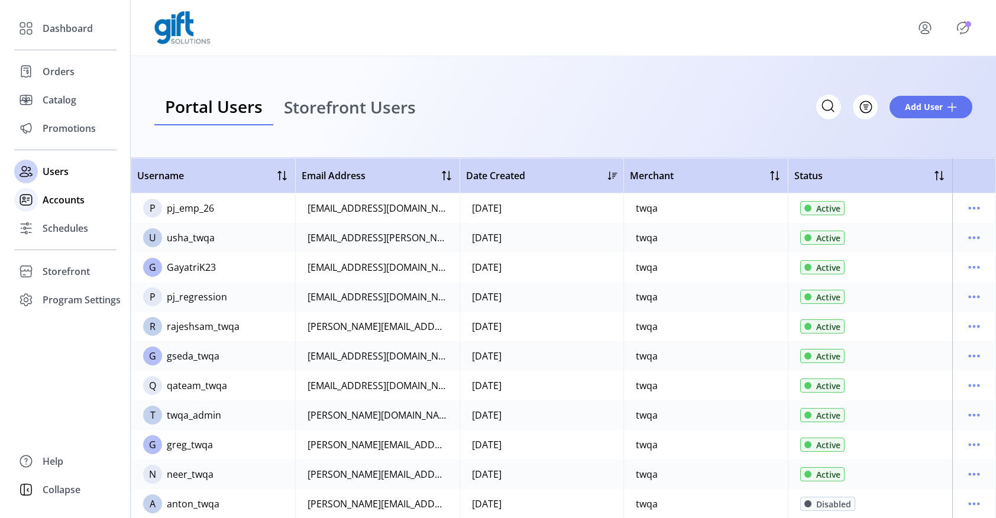
click at [54, 200] on span "Accounts" at bounding box center [64, 200] width 42 height 14
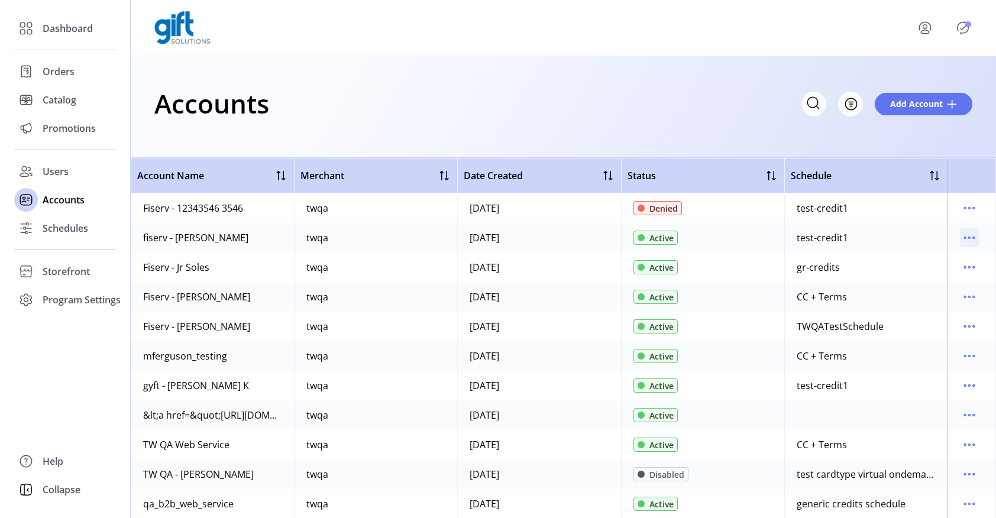
click at [965, 237] on icon "menu" at bounding box center [969, 237] width 19 height 19
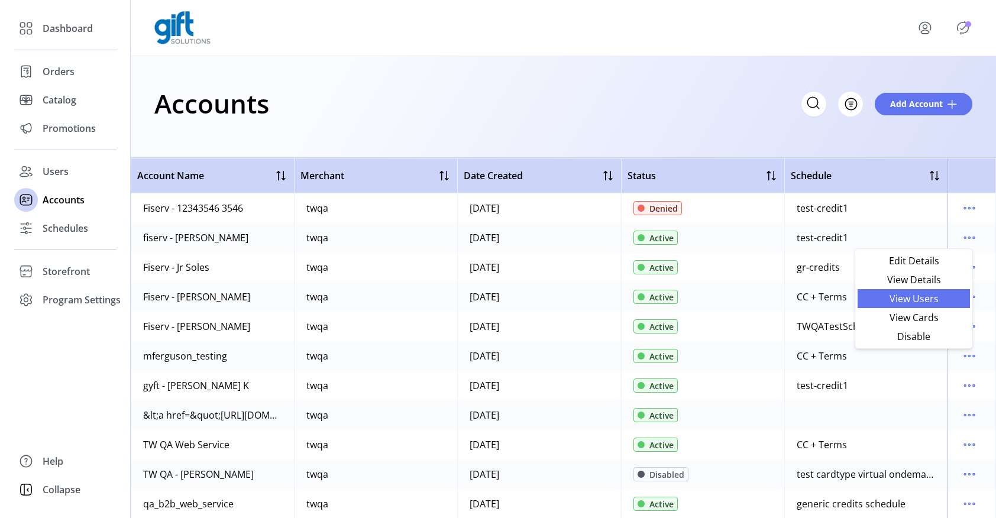
click at [919, 297] on span "View Users" at bounding box center [914, 298] width 98 height 9
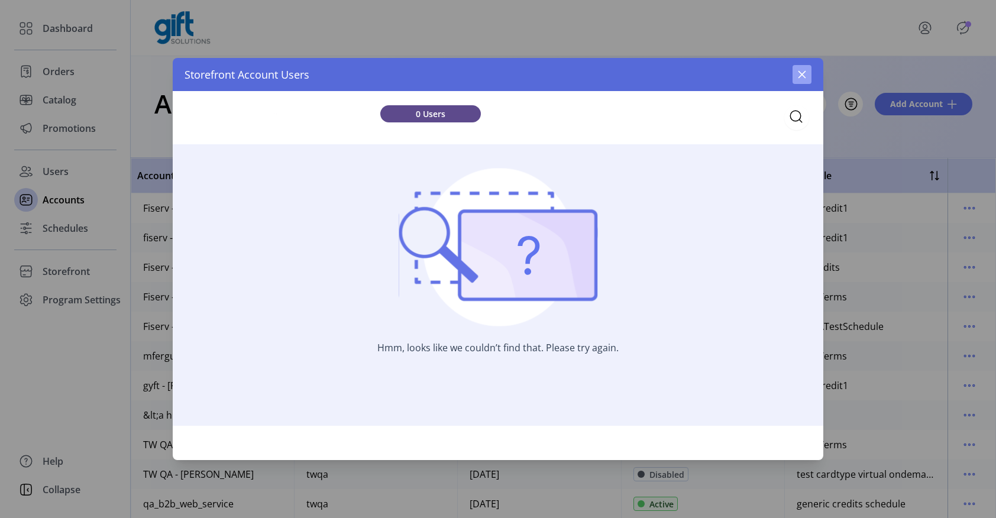
click at [799, 73] on icon "button" at bounding box center [801, 74] width 9 height 9
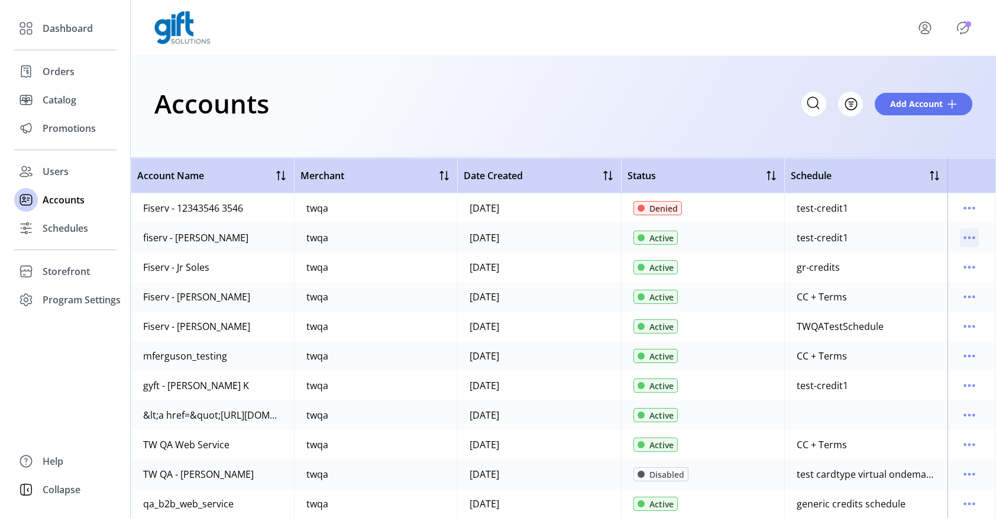
click at [969, 238] on icon "menu" at bounding box center [970, 238] width 2 height 2
click at [926, 278] on span "View Details" at bounding box center [914, 279] width 98 height 9
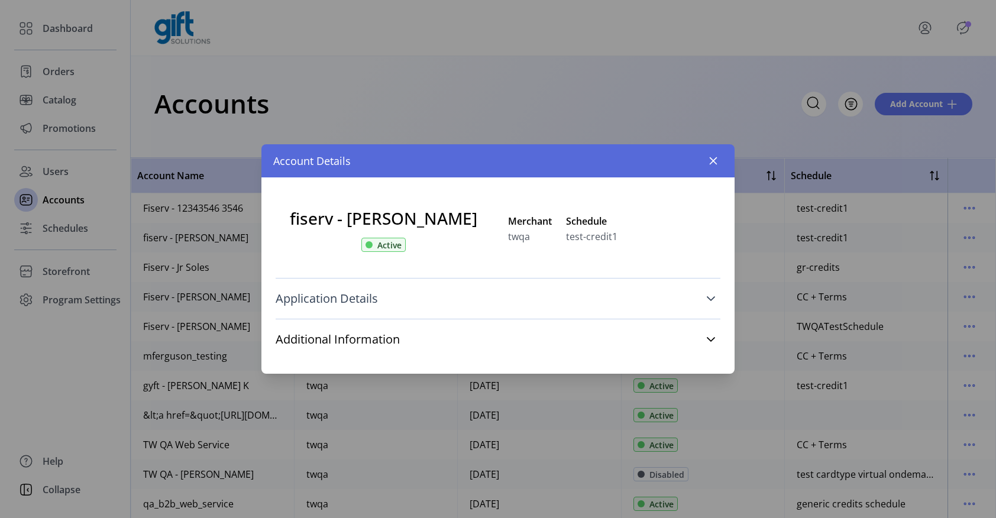
click at [709, 297] on icon at bounding box center [710, 298] width 9 height 9
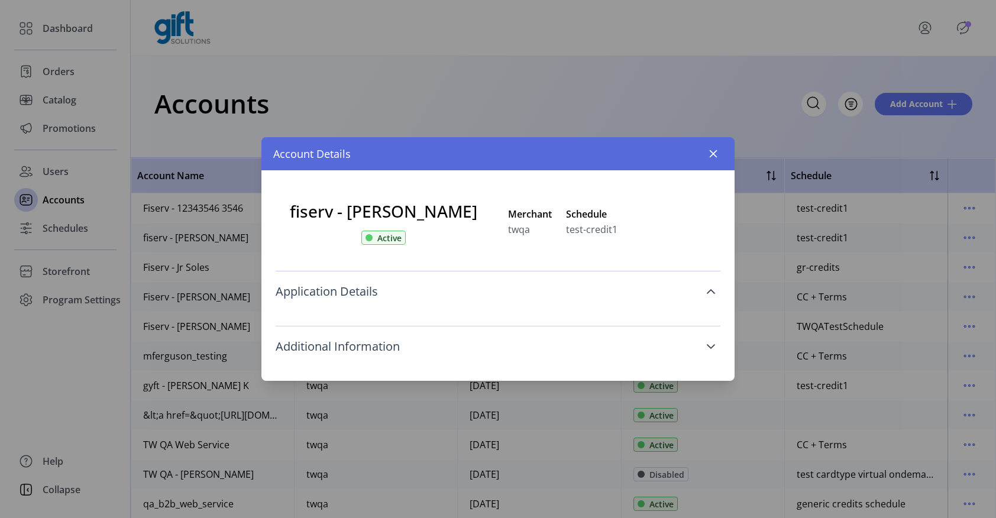
click at [712, 348] on icon at bounding box center [710, 346] width 9 height 9
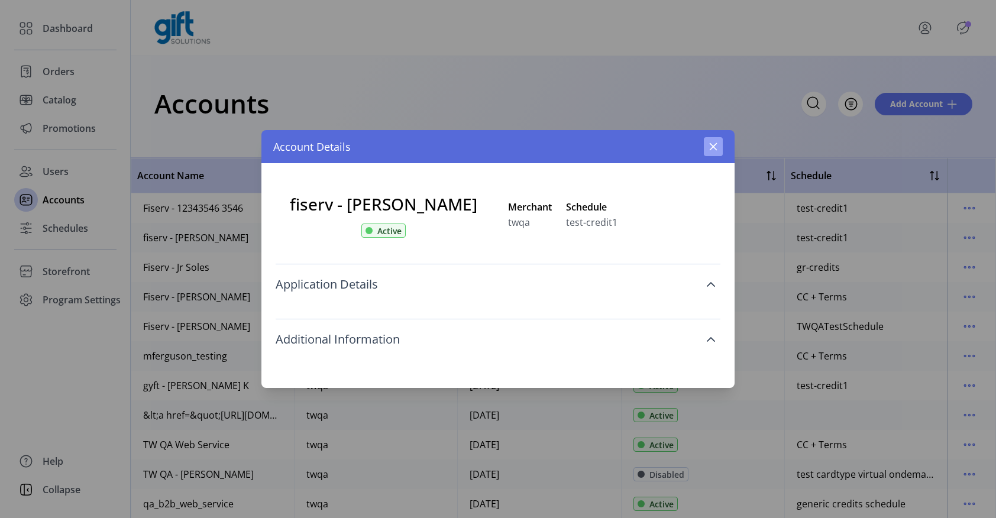
click at [712, 149] on icon "button" at bounding box center [713, 146] width 9 height 9
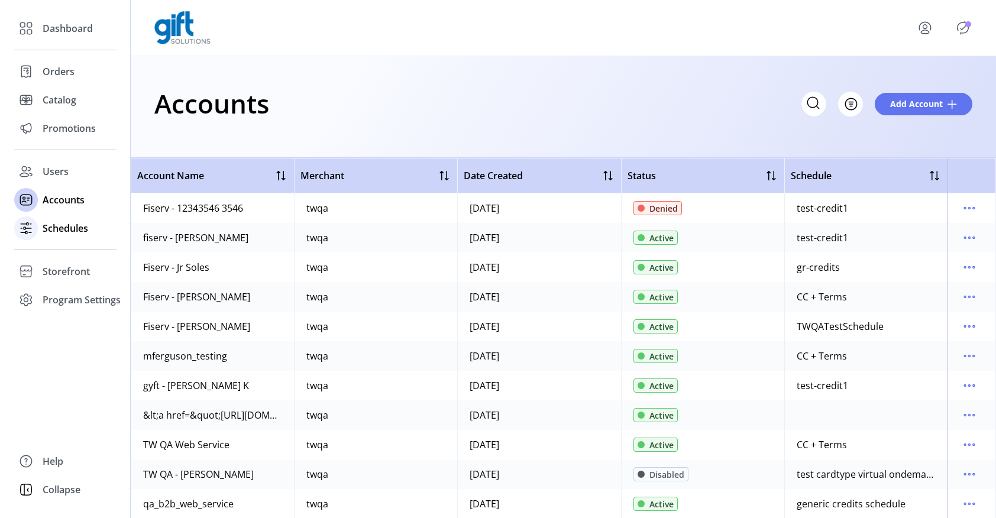
click at [50, 229] on span "Schedules" at bounding box center [66, 228] width 46 height 14
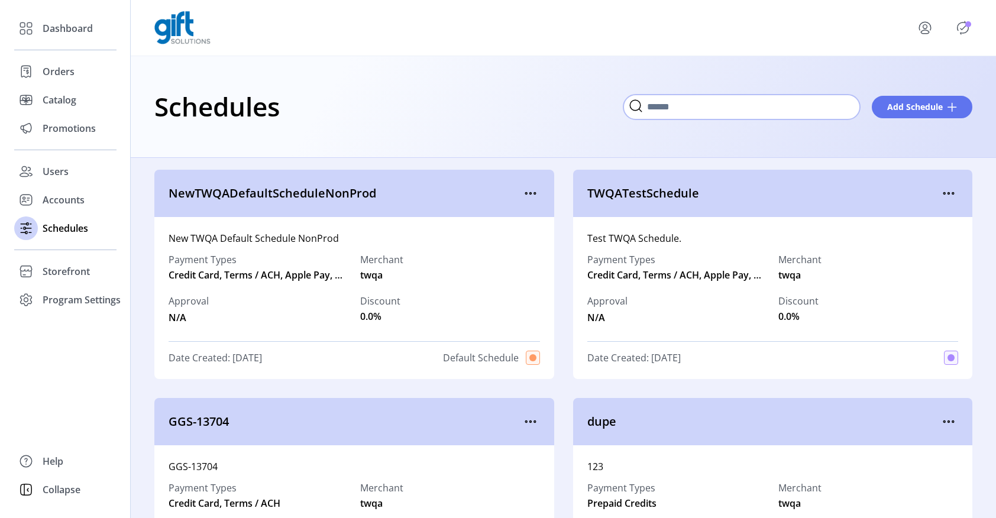
click at [719, 106] on input "Search" at bounding box center [741, 107] width 237 height 25
type input "******"
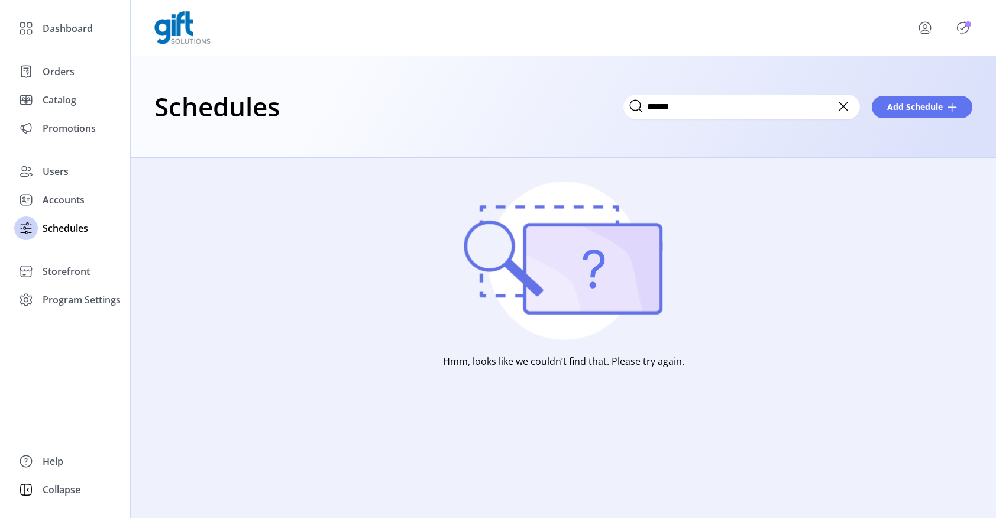
click at [842, 105] on icon at bounding box center [843, 106] width 8 height 8
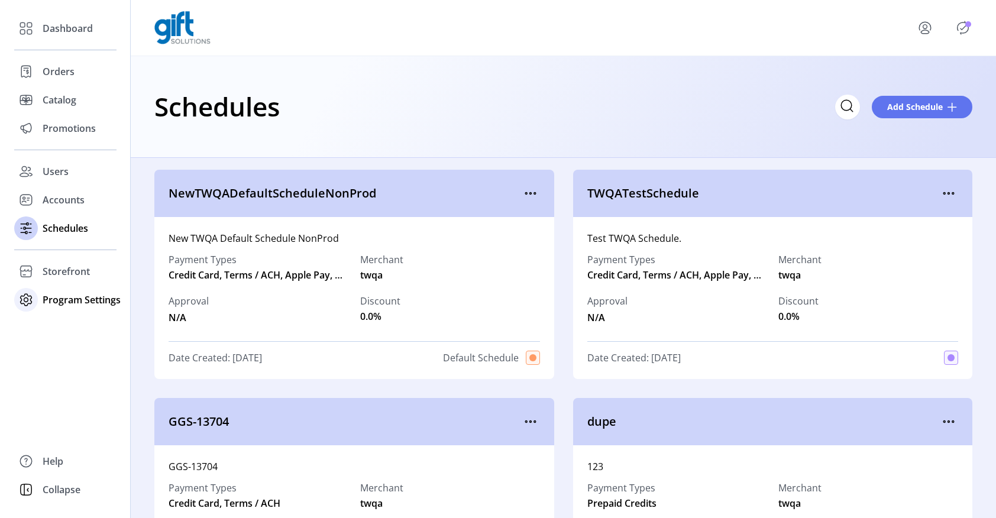
click at [66, 304] on span "Program Settings" at bounding box center [82, 300] width 78 height 14
click at [60, 328] on span "Templates" at bounding box center [66, 323] width 47 height 14
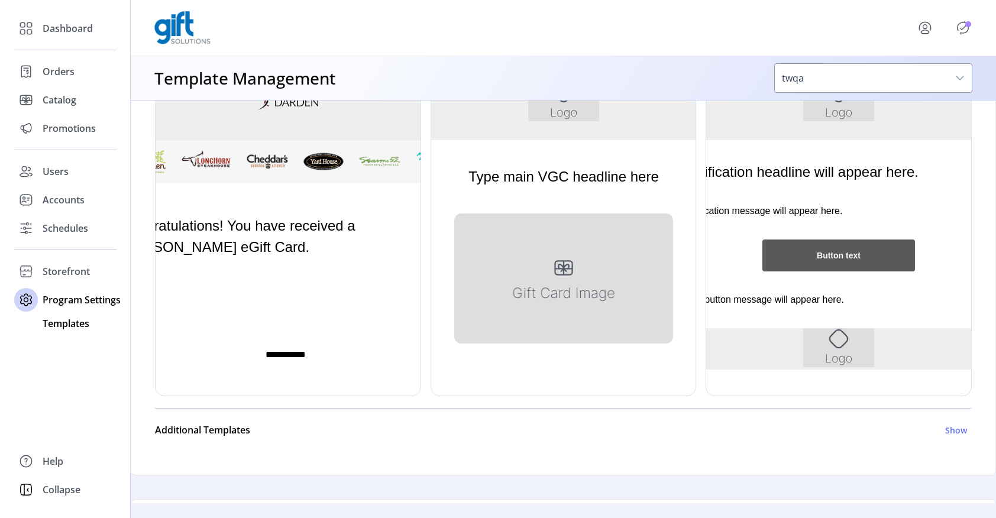
scroll to position [312, 0]
click at [564, 269] on div at bounding box center [562, 218] width 263 height 355
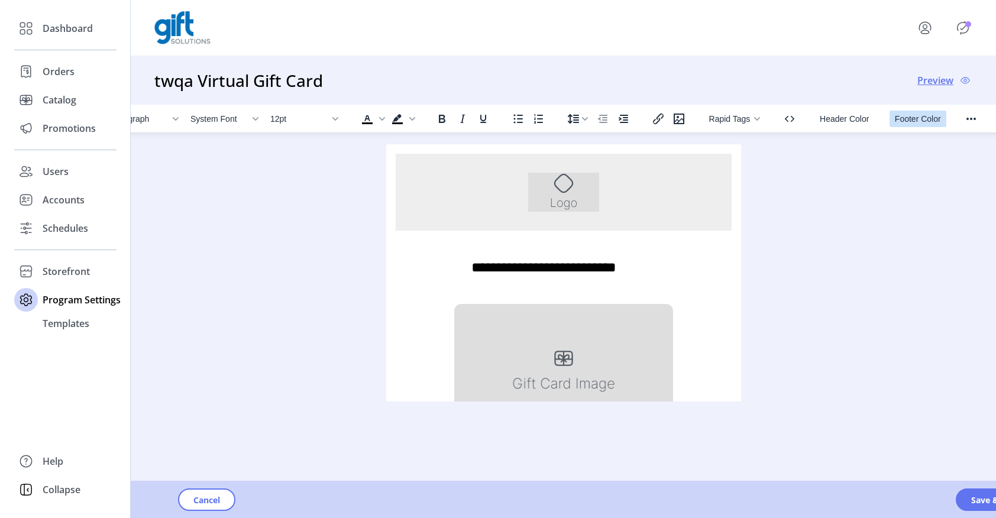
click at [914, 119] on span "Footer Color" at bounding box center [917, 118] width 46 height 9
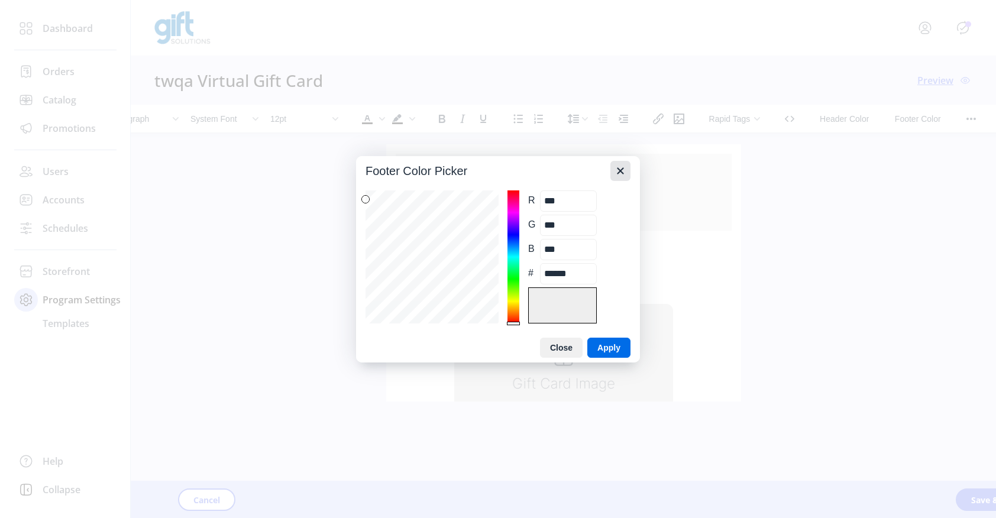
click at [622, 173] on icon "Close" at bounding box center [620, 171] width 14 height 14
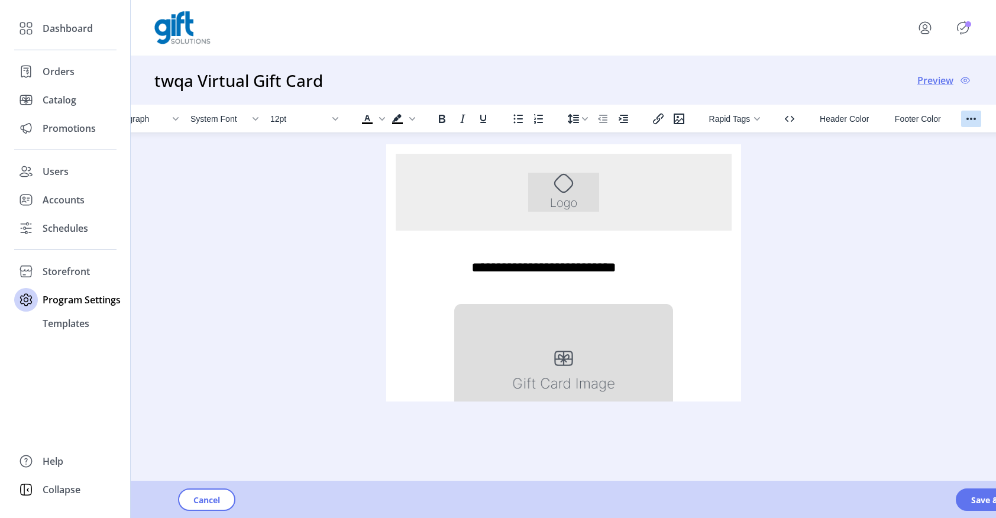
click at [974, 122] on icon "Reveal or hide additional toolbar items" at bounding box center [971, 119] width 14 height 14
click at [657, 122] on icon "Insert/edit link" at bounding box center [658, 119] width 11 height 11
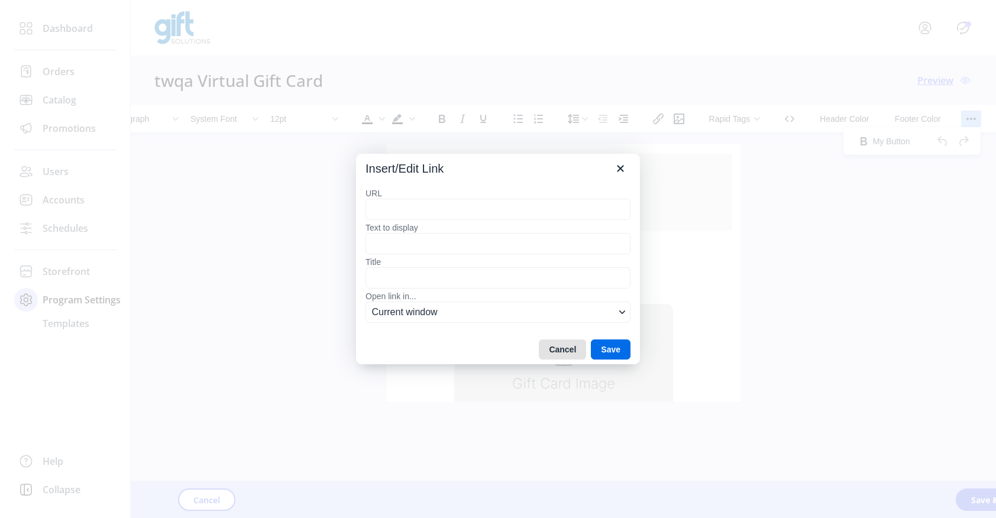
click at [561, 343] on button "Cancel" at bounding box center [562, 350] width 47 height 20
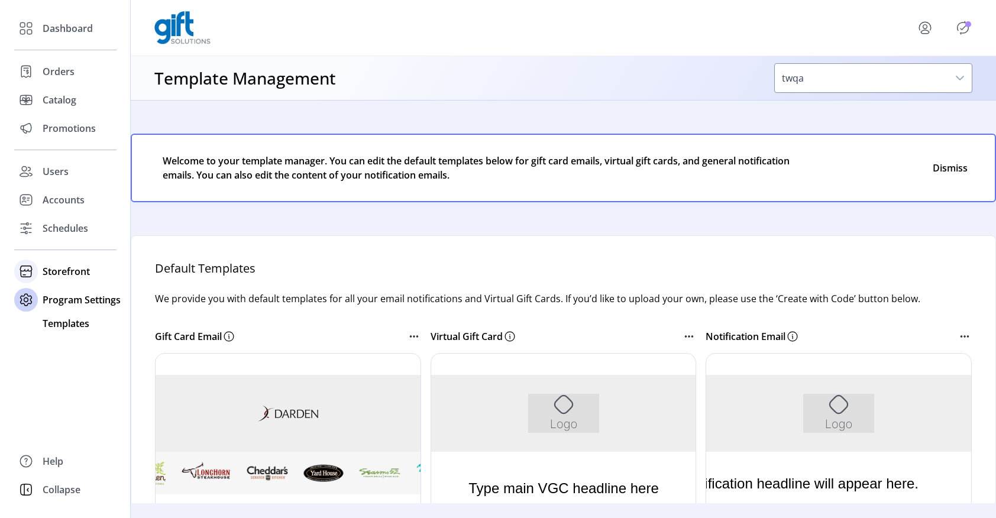
click at [73, 272] on span "Storefront" at bounding box center [66, 271] width 47 height 14
click at [962, 75] on icon "dropdown trigger" at bounding box center [959, 77] width 9 height 9
click at [945, 171] on button "Close" at bounding box center [949, 168] width 47 height 17
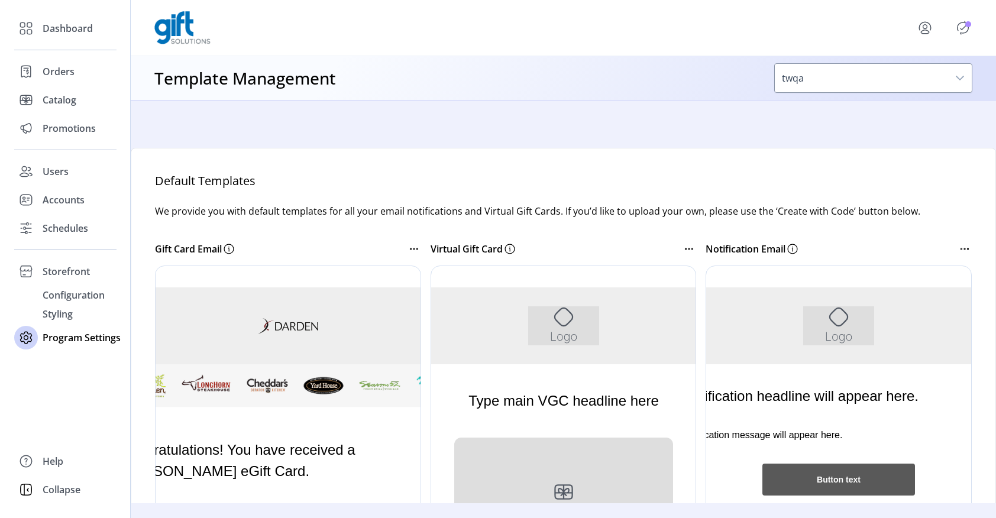
click at [952, 76] on div "dropdown trigger" at bounding box center [960, 78] width 24 height 28
click at [961, 27] on icon "Publisher Panel" at bounding box center [962, 27] width 19 height 19
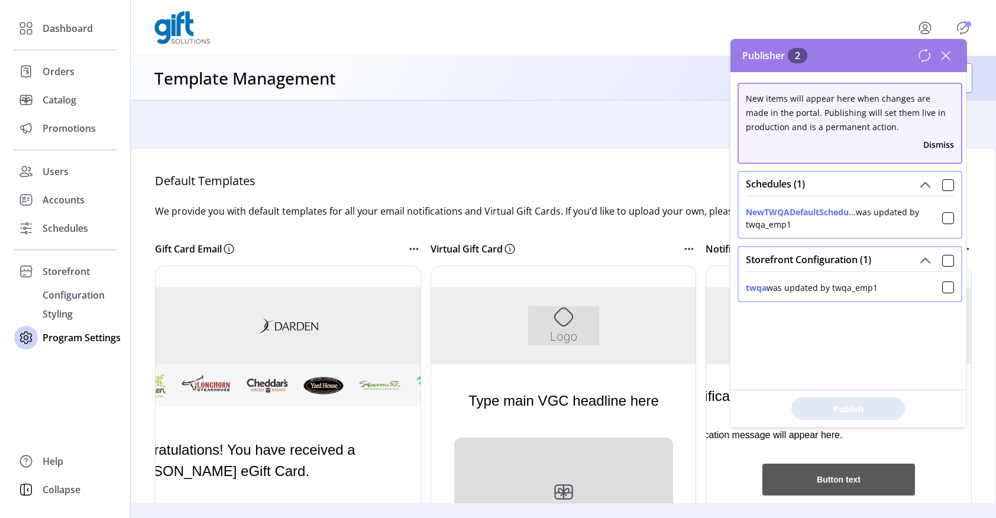
click at [944, 56] on icon at bounding box center [945, 55] width 19 height 19
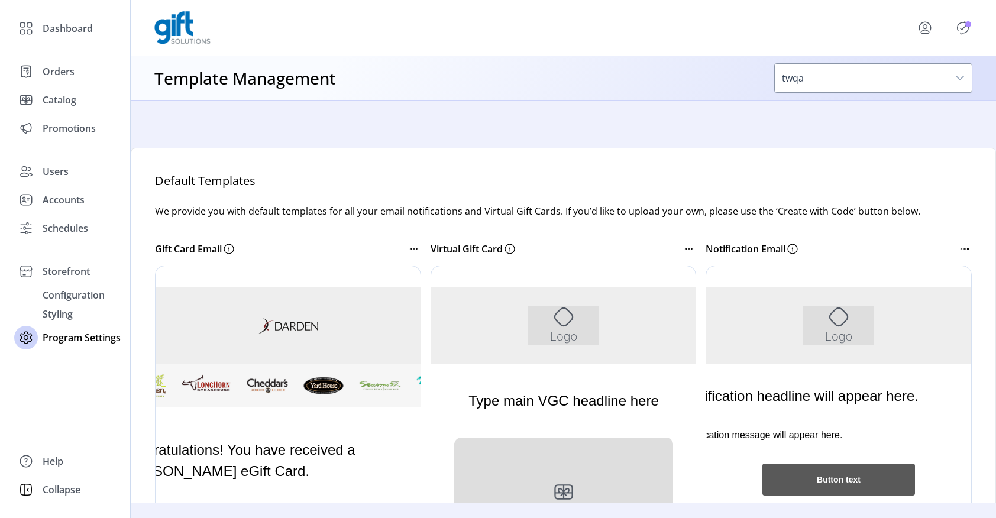
click at [929, 30] on icon "menu" at bounding box center [925, 27] width 19 height 19
click at [62, 316] on span "Styling" at bounding box center [58, 314] width 30 height 14
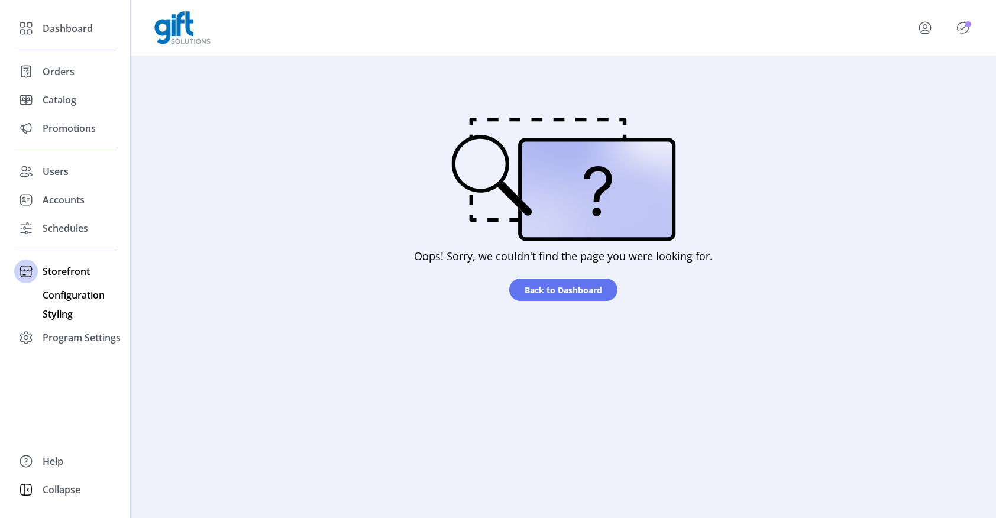
click at [67, 296] on span "Configuration" at bounding box center [74, 295] width 62 height 14
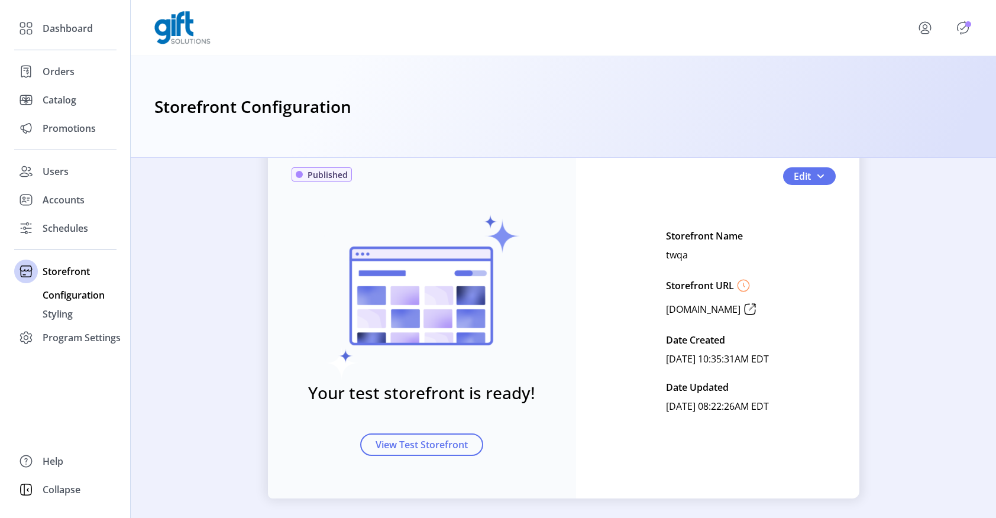
scroll to position [51, 0]
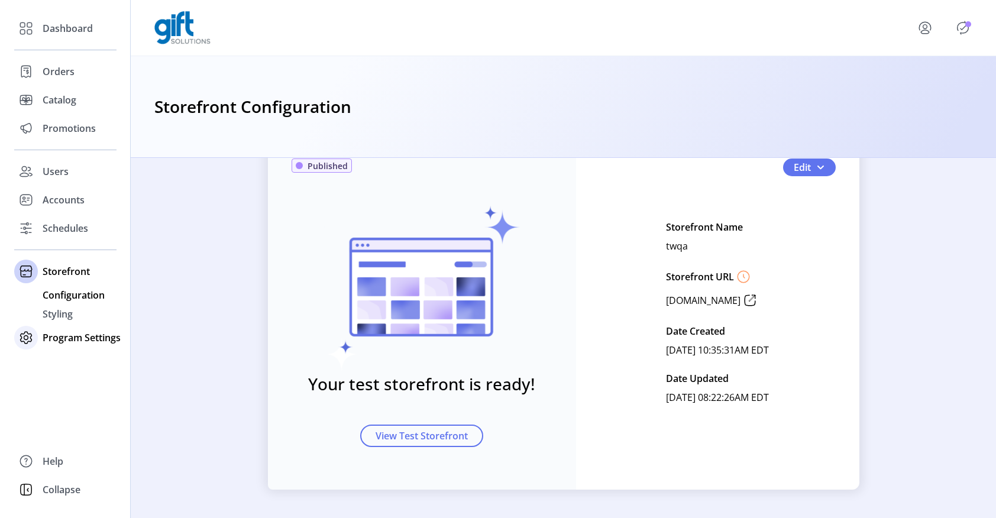
click at [68, 341] on span "Program Settings" at bounding box center [82, 338] width 78 height 14
click at [66, 326] on span "Templates" at bounding box center [66, 323] width 47 height 14
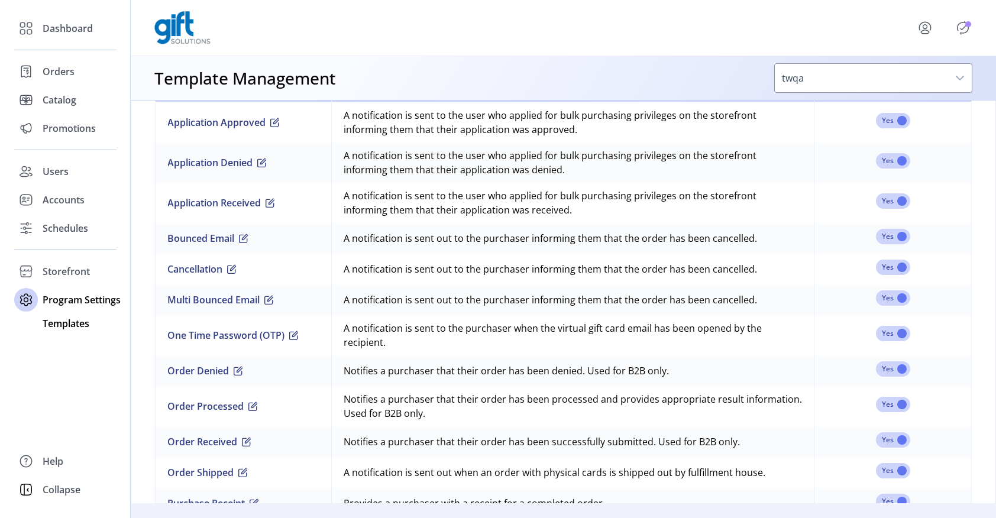
scroll to position [807, 0]
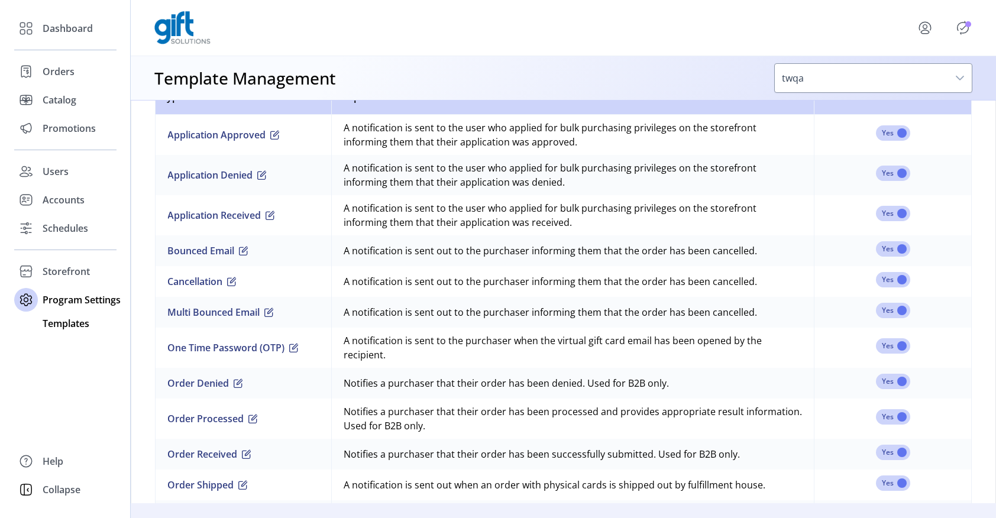
click at [75, 325] on span "Templates" at bounding box center [66, 323] width 47 height 14
click at [74, 299] on span "Program Settings" at bounding box center [82, 300] width 78 height 14
click at [54, 228] on span "Schedules" at bounding box center [66, 228] width 46 height 14
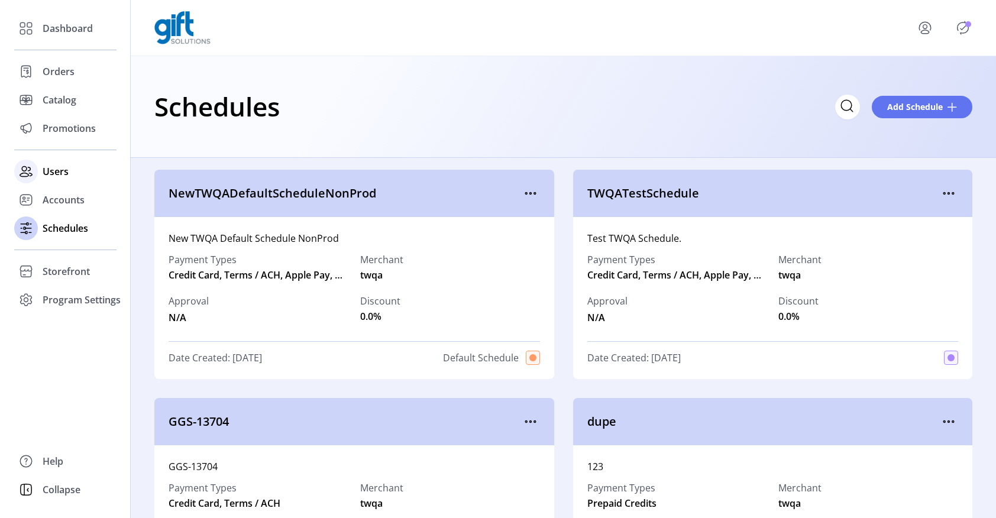
click at [50, 170] on span "Users" at bounding box center [56, 171] width 26 height 14
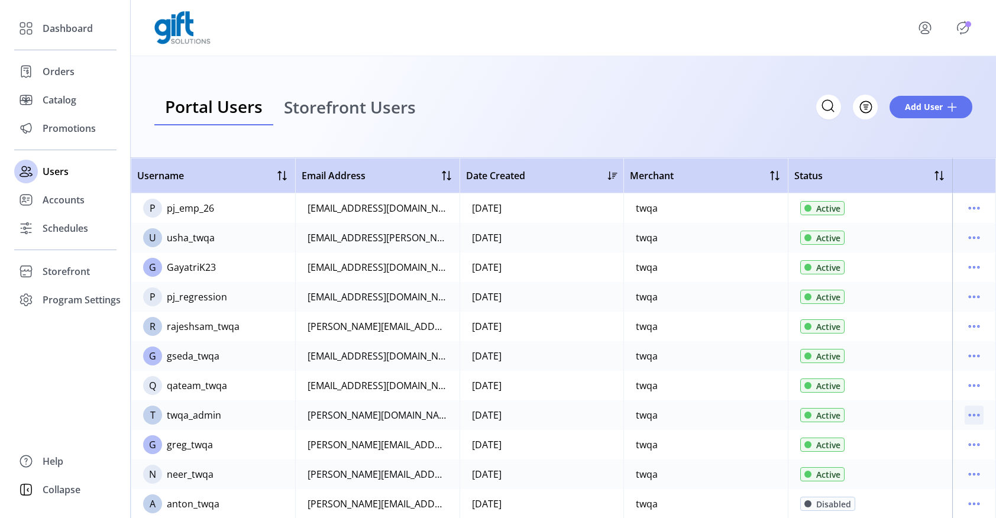
click at [969, 414] on icon "menu" at bounding box center [974, 415] width 19 height 19
click at [919, 460] on span "View Details" at bounding box center [918, 456] width 98 height 9
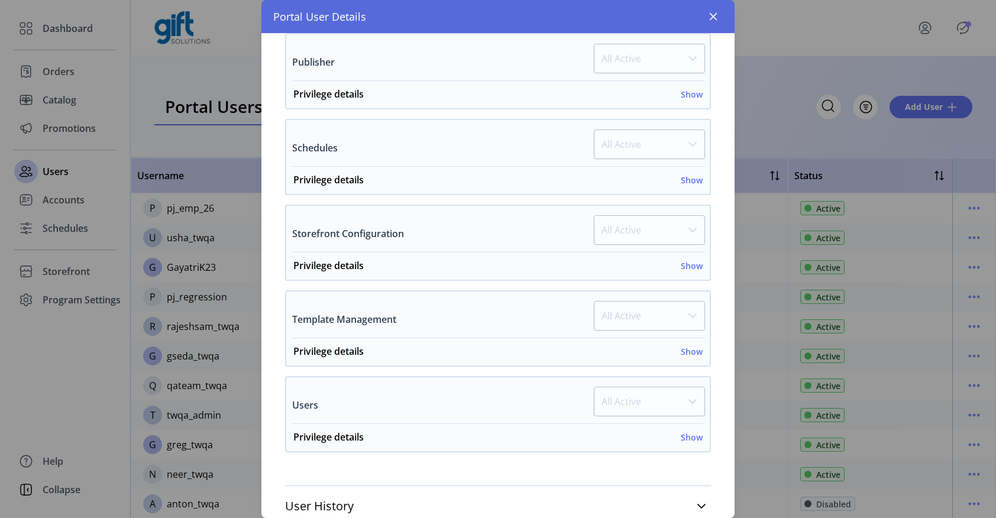
scroll to position [698, 0]
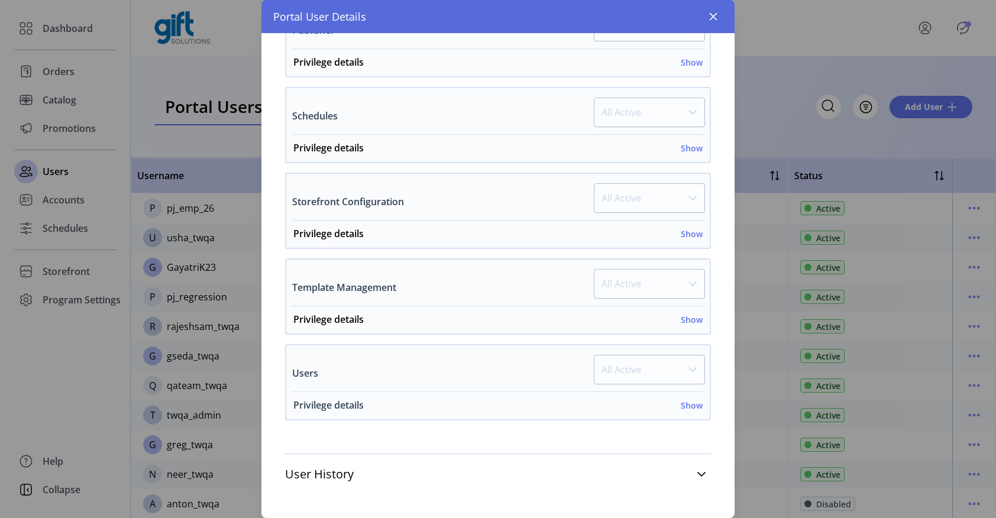
click at [685, 408] on h6 "Show" at bounding box center [692, 405] width 22 height 12
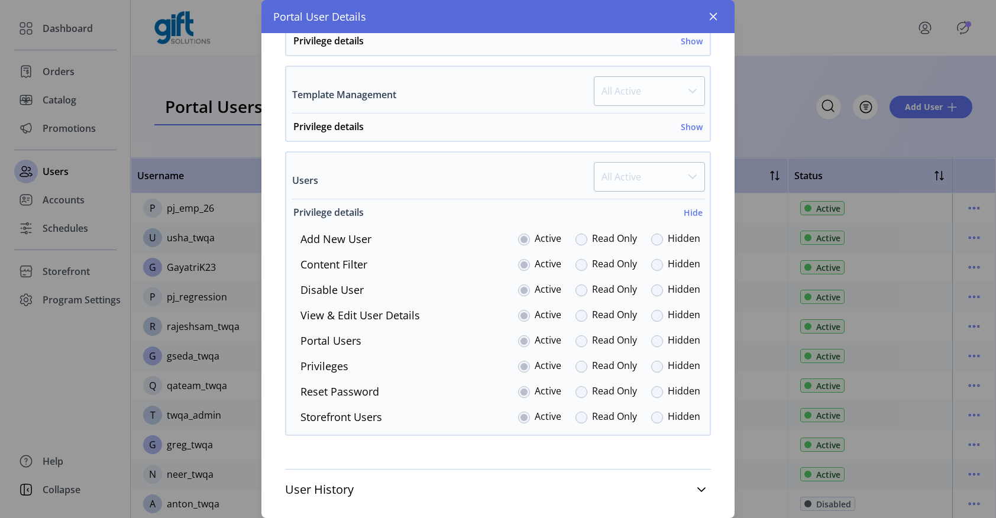
scroll to position [906, 0]
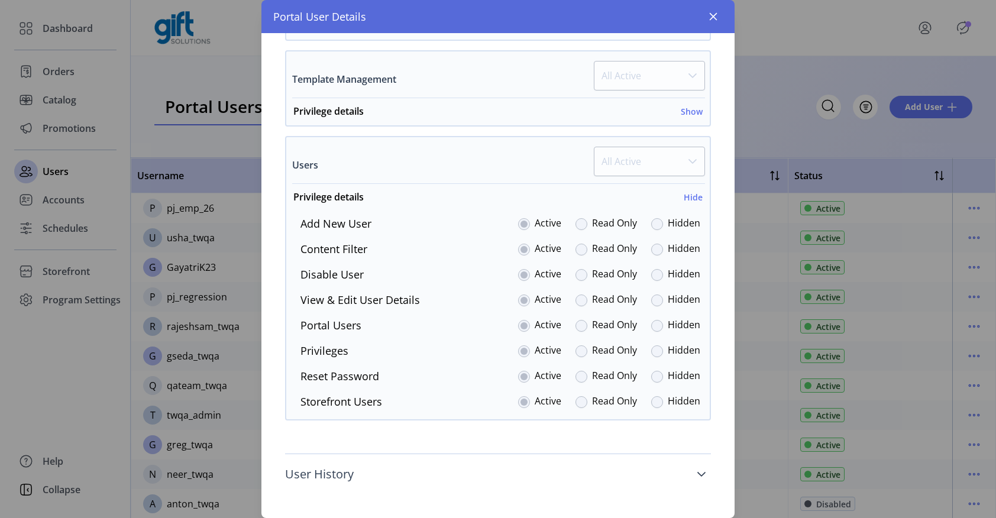
click at [697, 474] on icon at bounding box center [701, 474] width 9 height 9
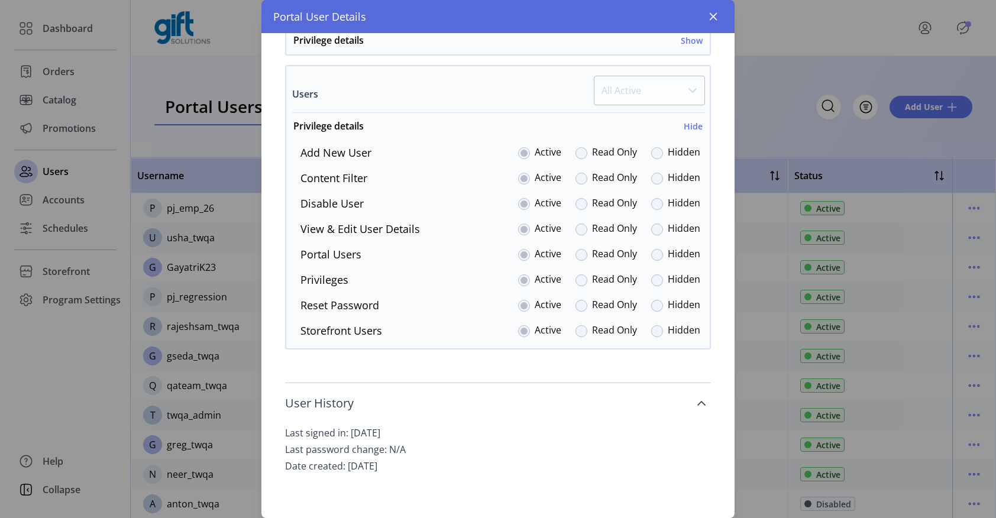
click at [697, 406] on icon at bounding box center [701, 403] width 9 height 9
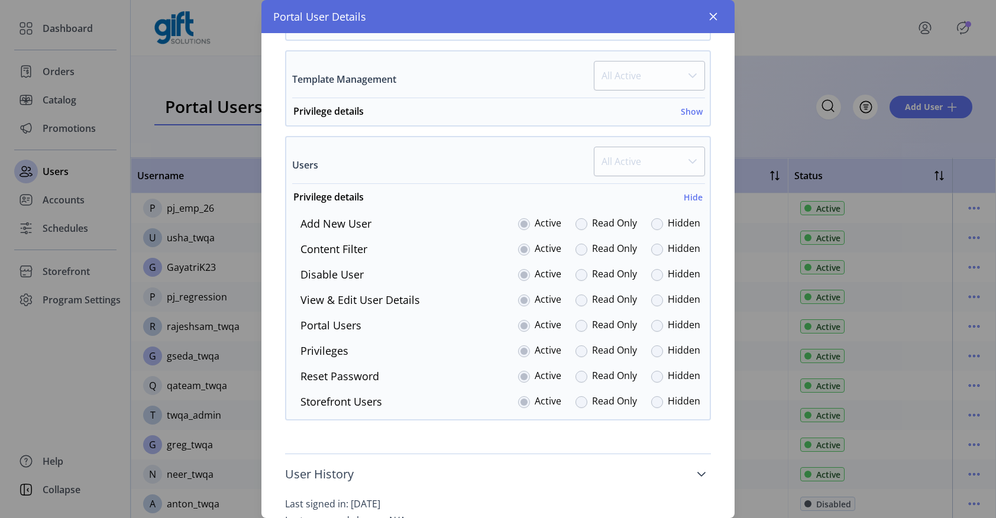
scroll to position [906, 0]
click at [688, 196] on h6 "Hide" at bounding box center [693, 197] width 19 height 12
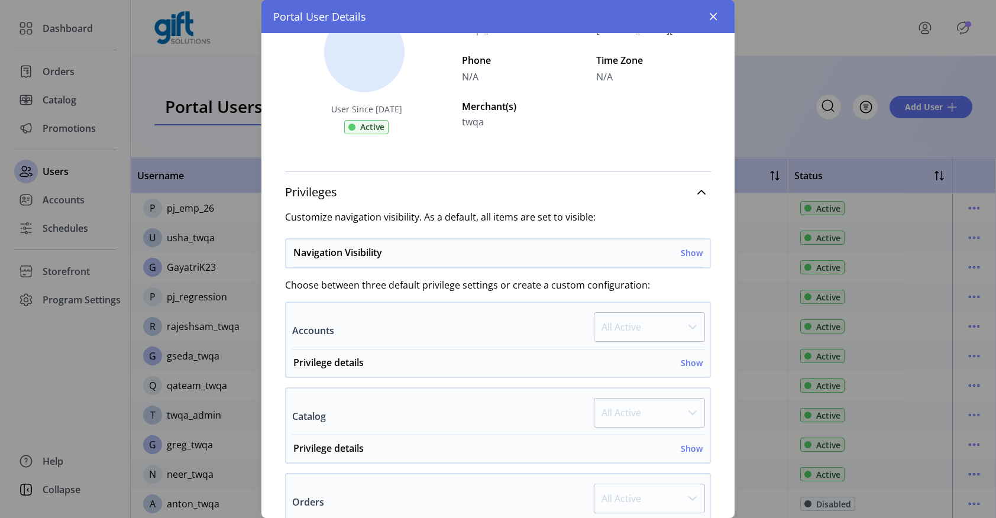
scroll to position [47, 0]
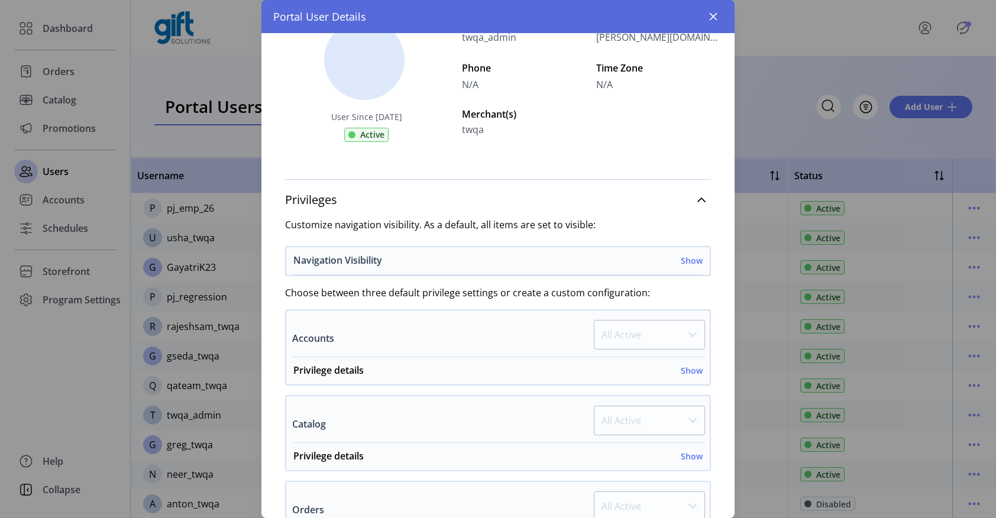
click at [684, 259] on h6 "Show" at bounding box center [692, 260] width 22 height 12
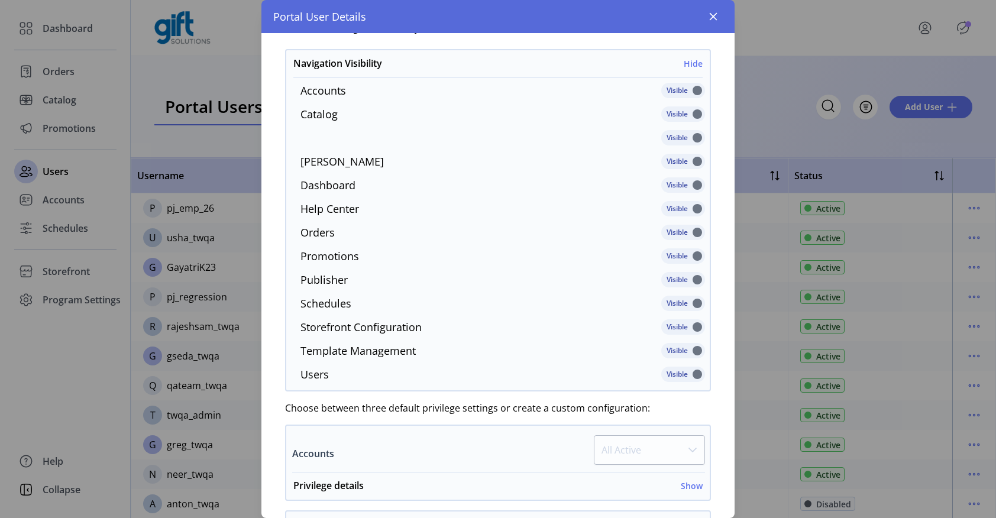
scroll to position [245, 0]
click at [317, 376] on label "Users" at bounding box center [314, 375] width 28 height 19
click at [688, 62] on h6 "Hide" at bounding box center [693, 62] width 19 height 12
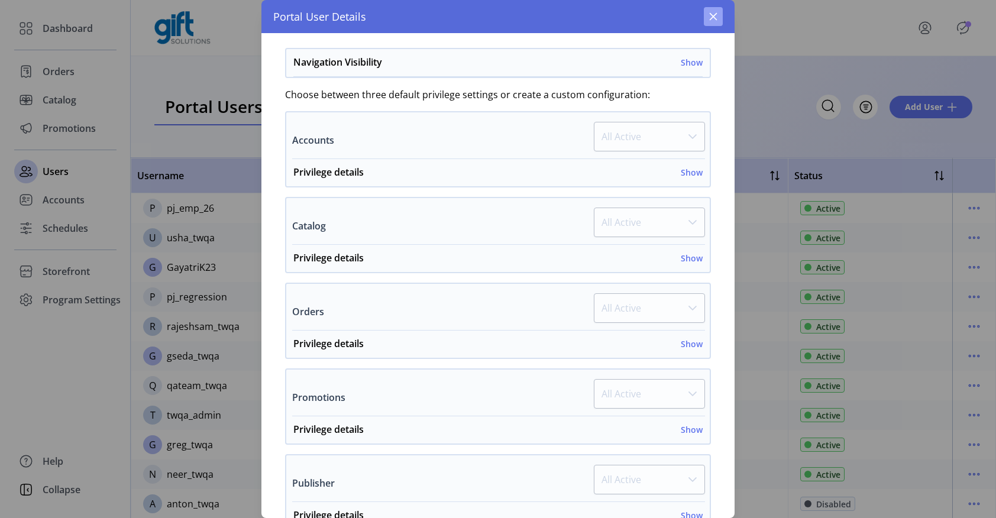
click at [716, 18] on icon "button" at bounding box center [714, 17] width 8 height 8
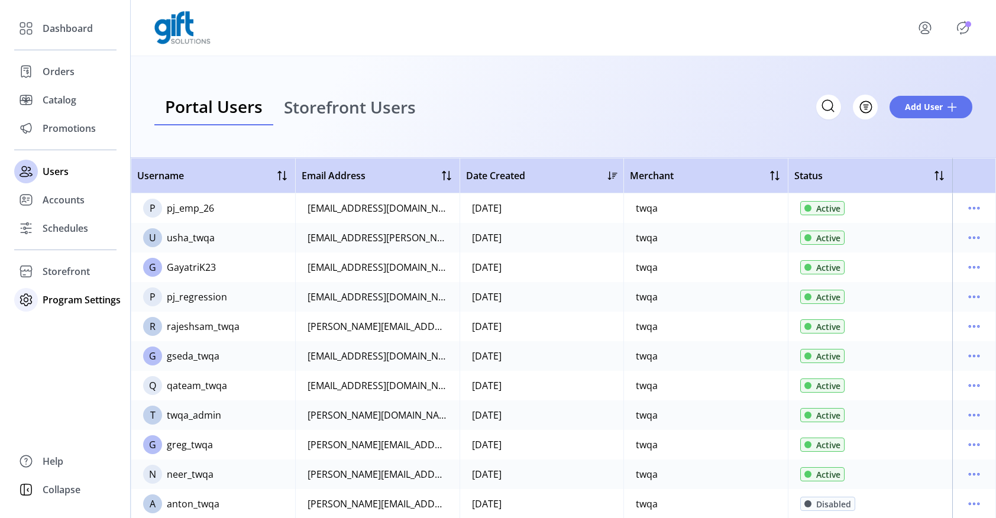
click at [69, 302] on span "Program Settings" at bounding box center [82, 300] width 78 height 14
click at [61, 328] on span "Templates" at bounding box center [66, 323] width 47 height 14
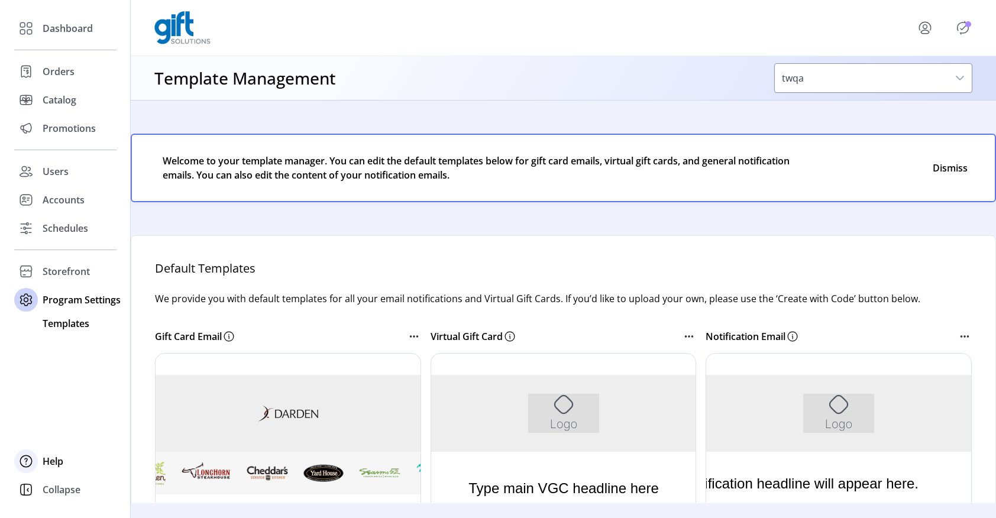
click at [49, 462] on span "Help" at bounding box center [53, 461] width 21 height 14
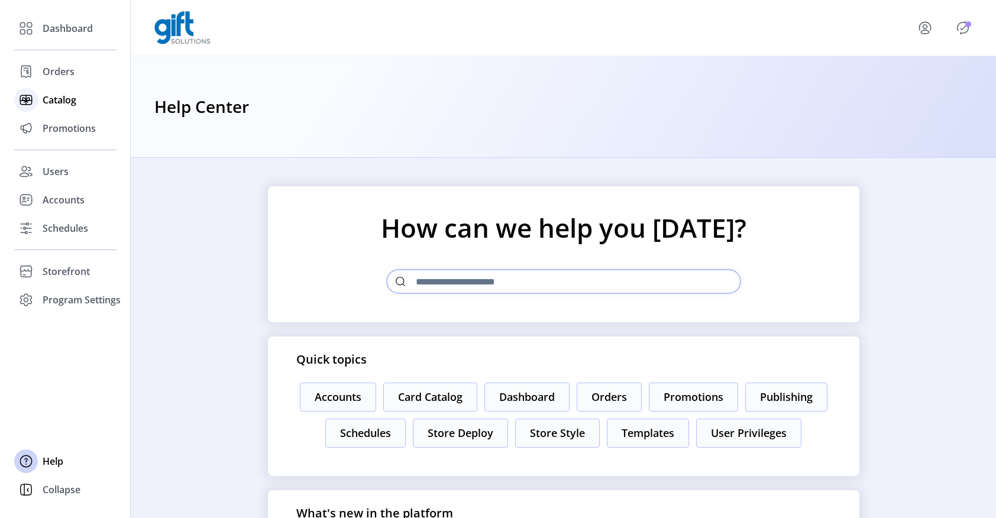
click at [51, 101] on span "Catalog" at bounding box center [60, 100] width 34 height 14
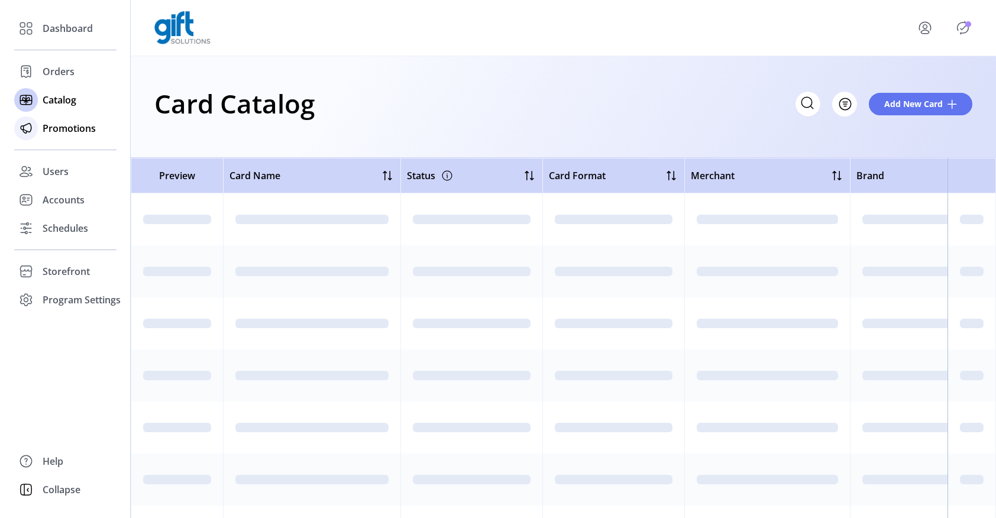
click at [50, 128] on span "Promotions" at bounding box center [69, 128] width 53 height 14
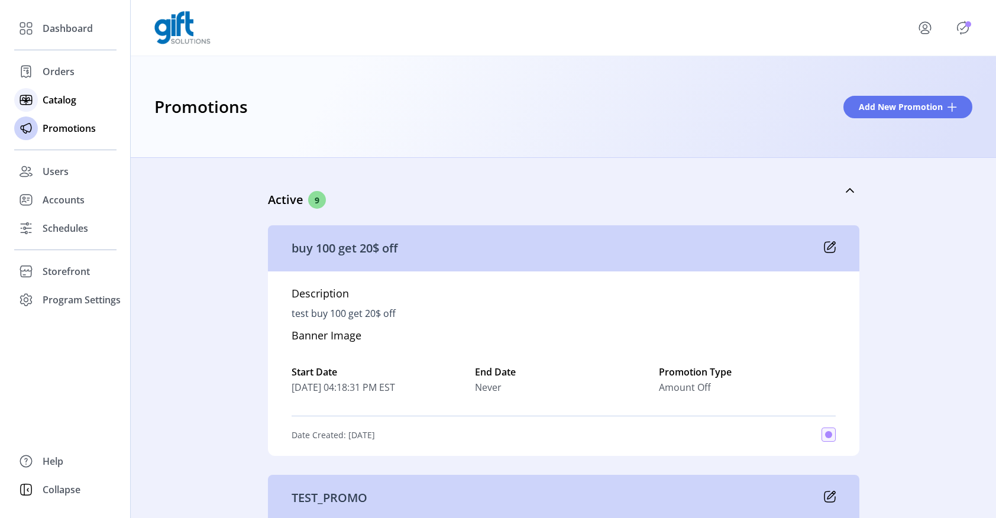
click at [59, 100] on span "Catalog" at bounding box center [60, 100] width 34 height 14
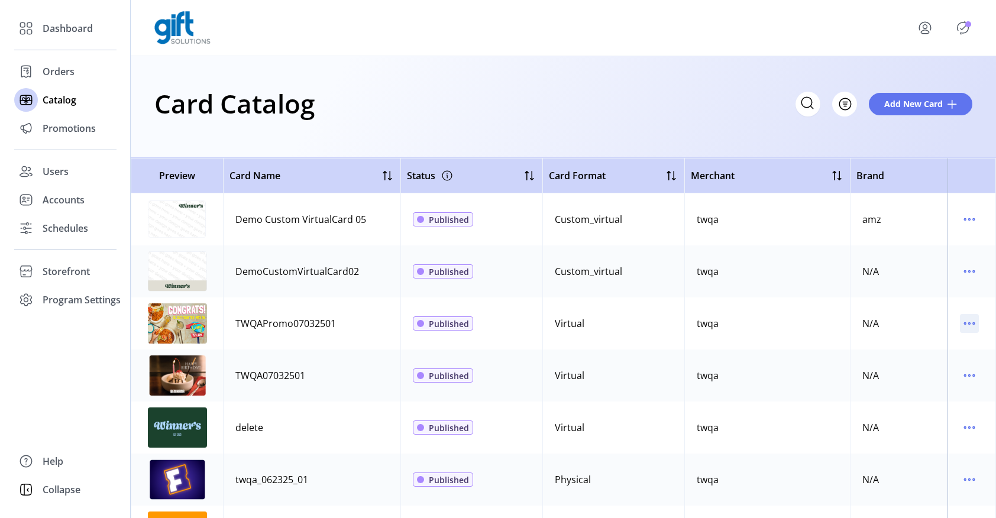
click at [969, 323] on icon "menu" at bounding box center [970, 324] width 2 height 2
click at [923, 346] on span "View Details" at bounding box center [914, 346] width 98 height 9
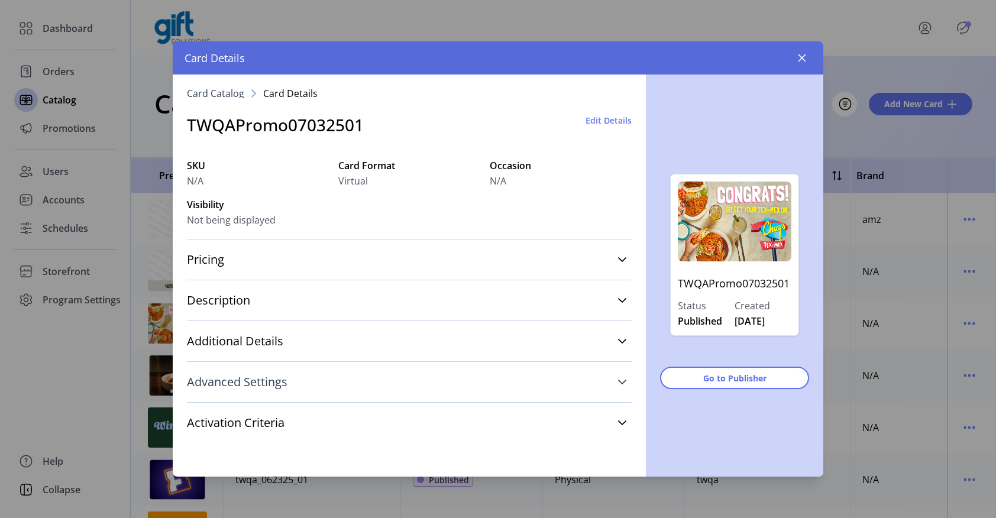
click at [622, 383] on icon at bounding box center [622, 381] width 9 height 9
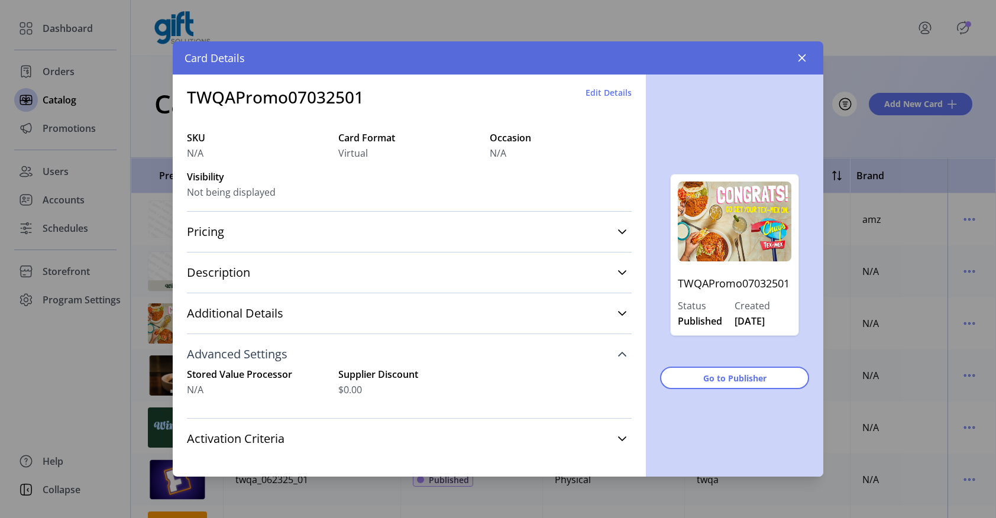
scroll to position [36, 0]
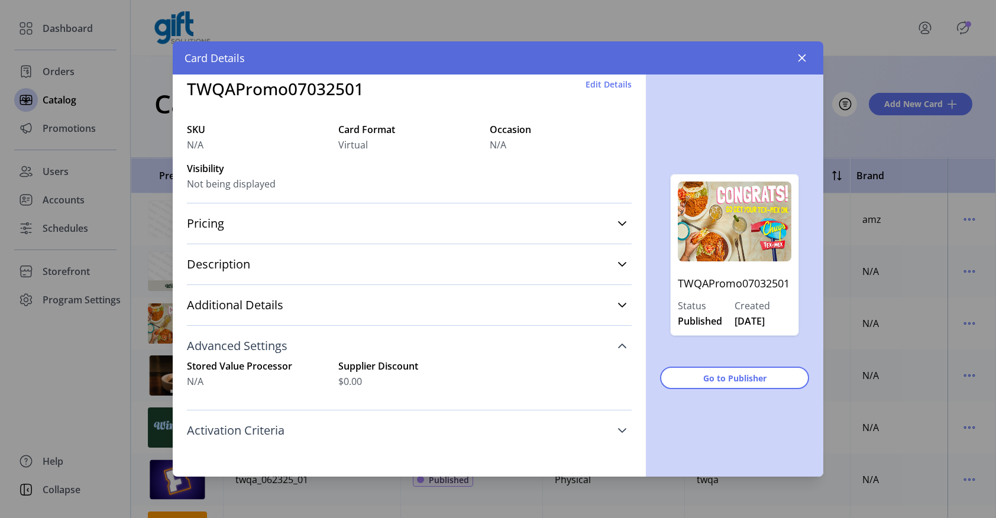
click at [618, 432] on icon at bounding box center [622, 430] width 9 height 9
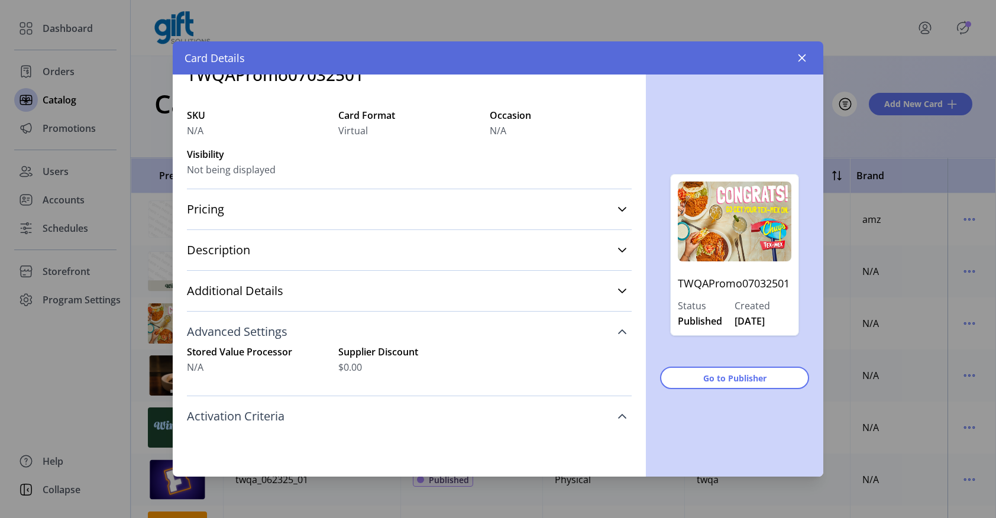
click at [618, 414] on icon at bounding box center [622, 416] width 9 height 9
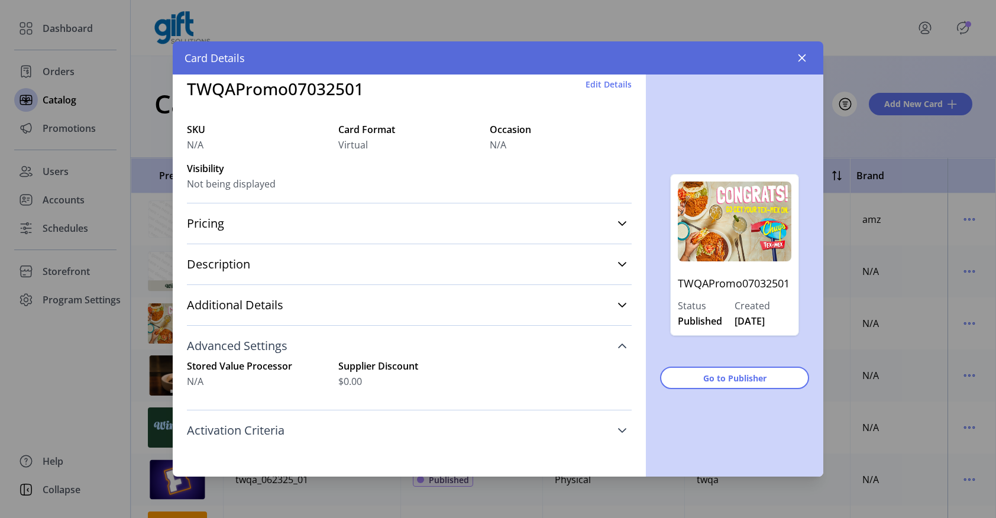
click at [618, 347] on icon at bounding box center [622, 345] width 9 height 9
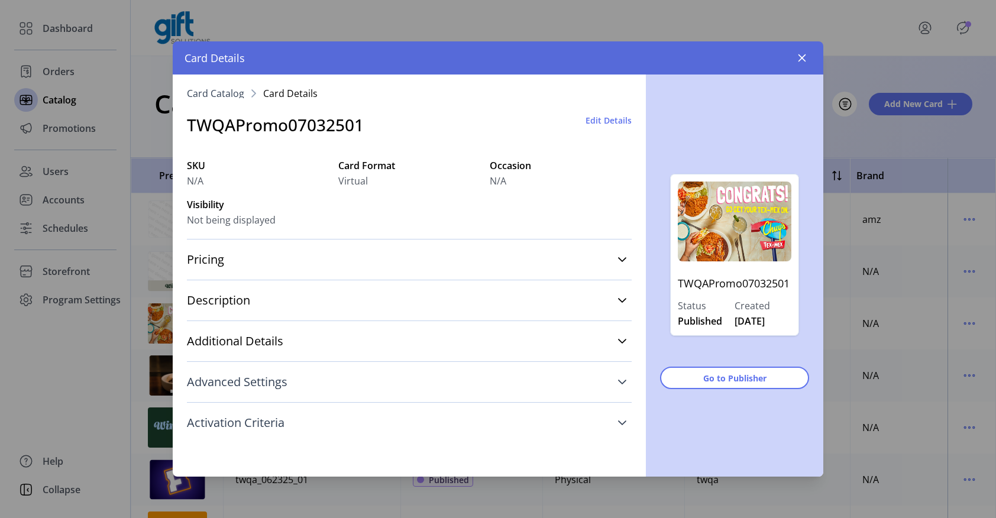
scroll to position [0, 0]
click at [801, 57] on icon "button" at bounding box center [803, 58] width 8 height 8
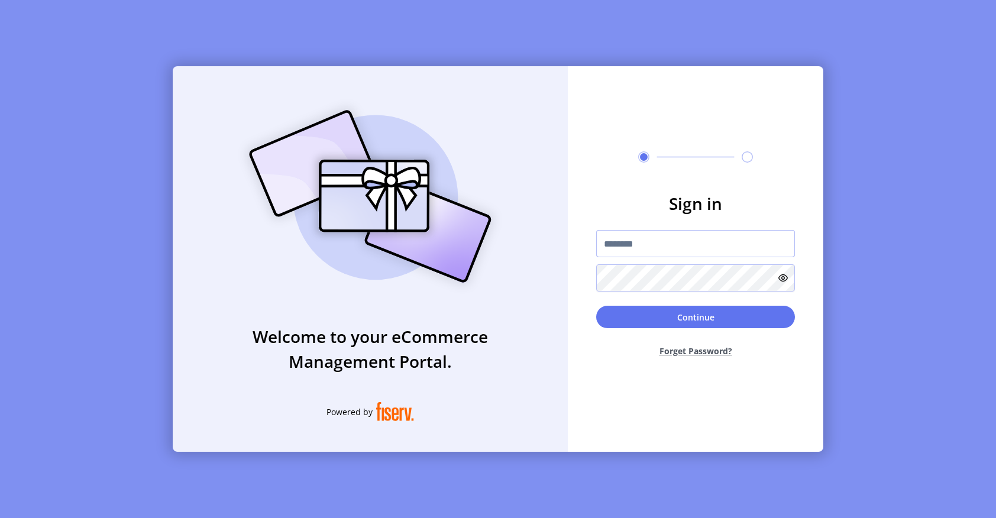
type input "**********"
click at [682, 318] on button "Continue" at bounding box center [695, 317] width 199 height 22
